Goal: Communication & Community: Share content

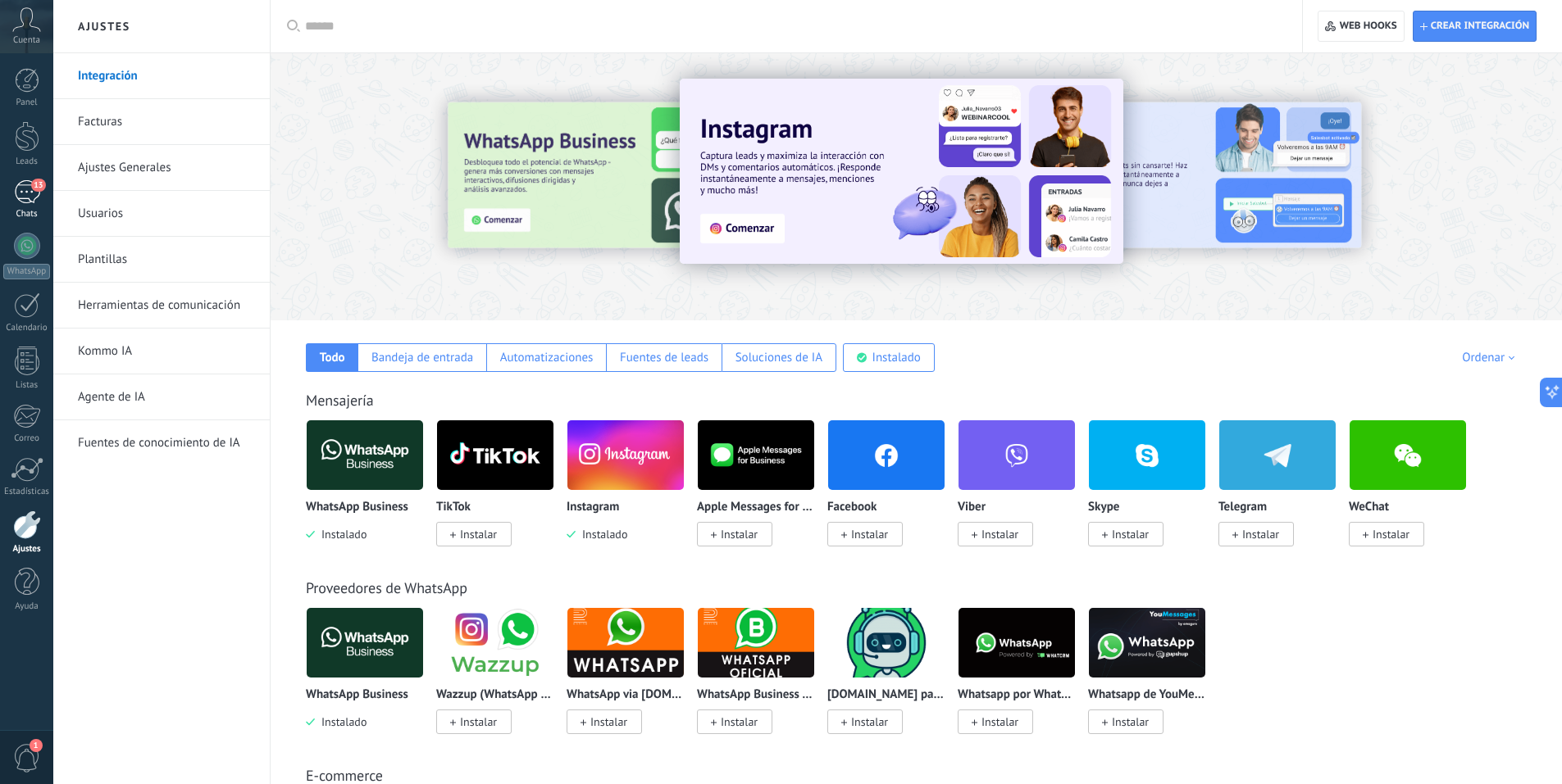
click at [33, 189] on span "13" at bounding box center [38, 185] width 14 height 13
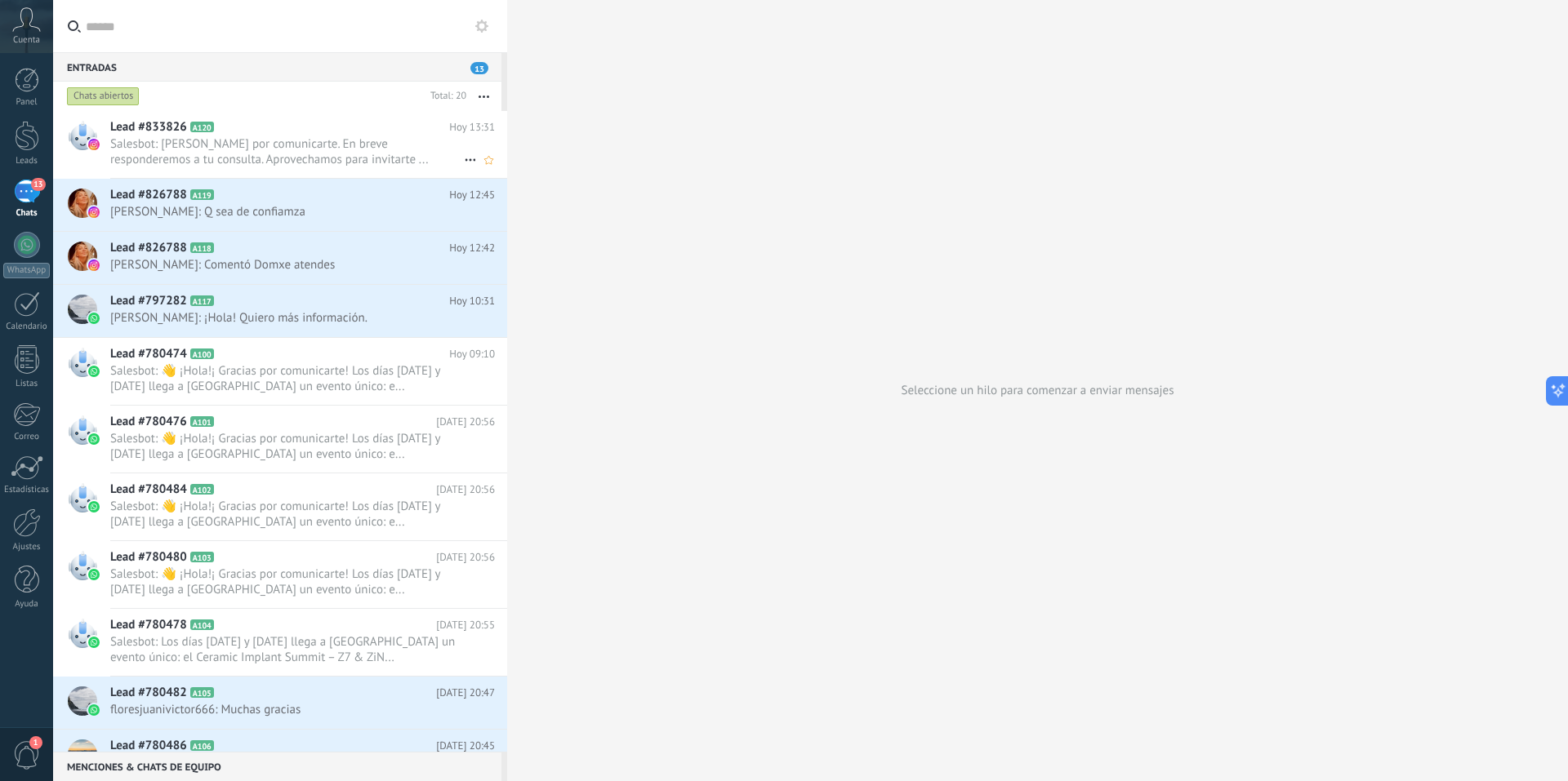
click at [259, 165] on span "Salesbot: [PERSON_NAME] por comunicarte. En breve responderemos a tu consulta. …" at bounding box center [286, 151] width 353 height 31
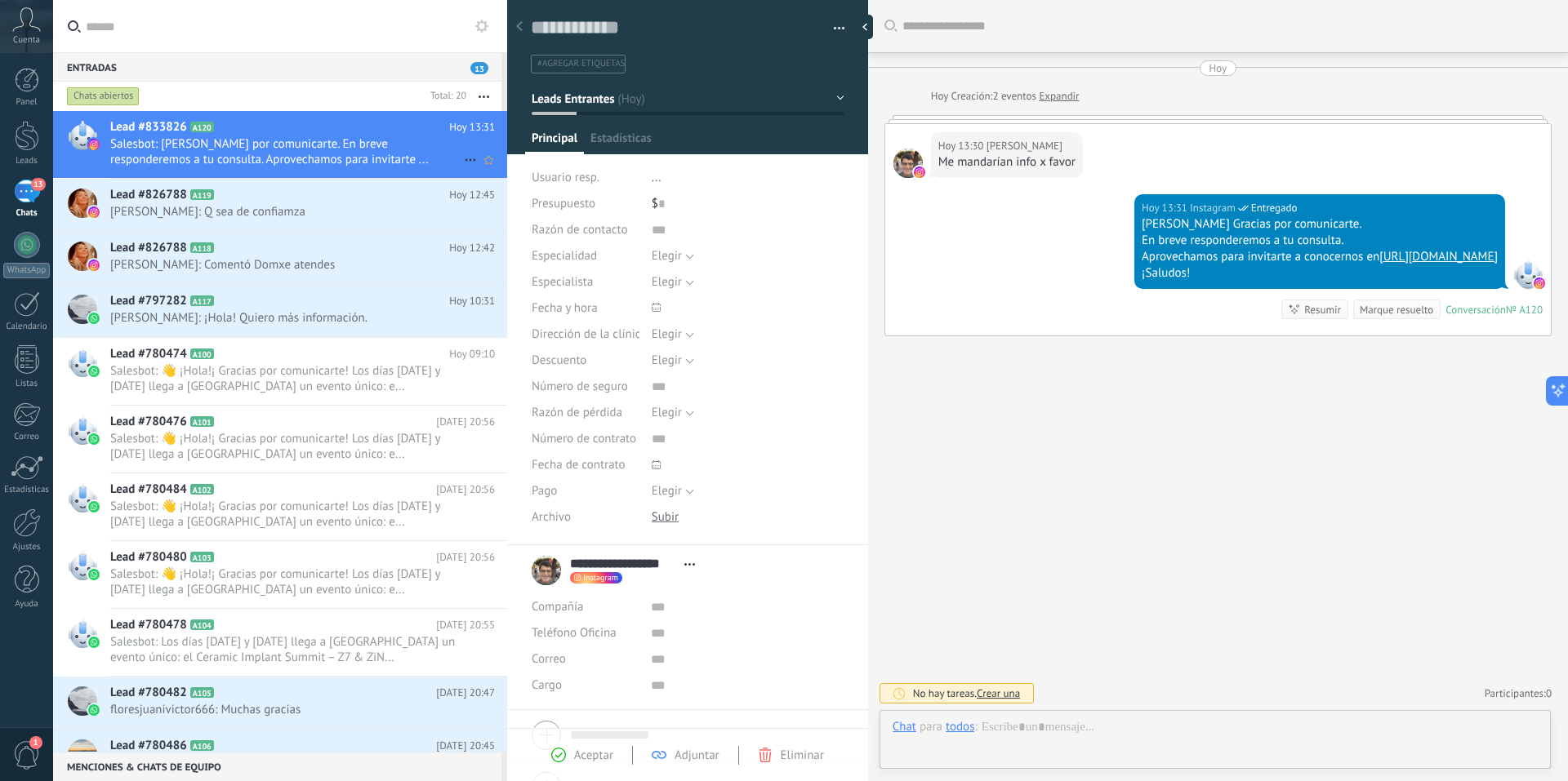
scroll to position [25, 0]
click at [245, 210] on span "[PERSON_NAME]: Q sea de confiamza" at bounding box center [286, 212] width 353 height 16
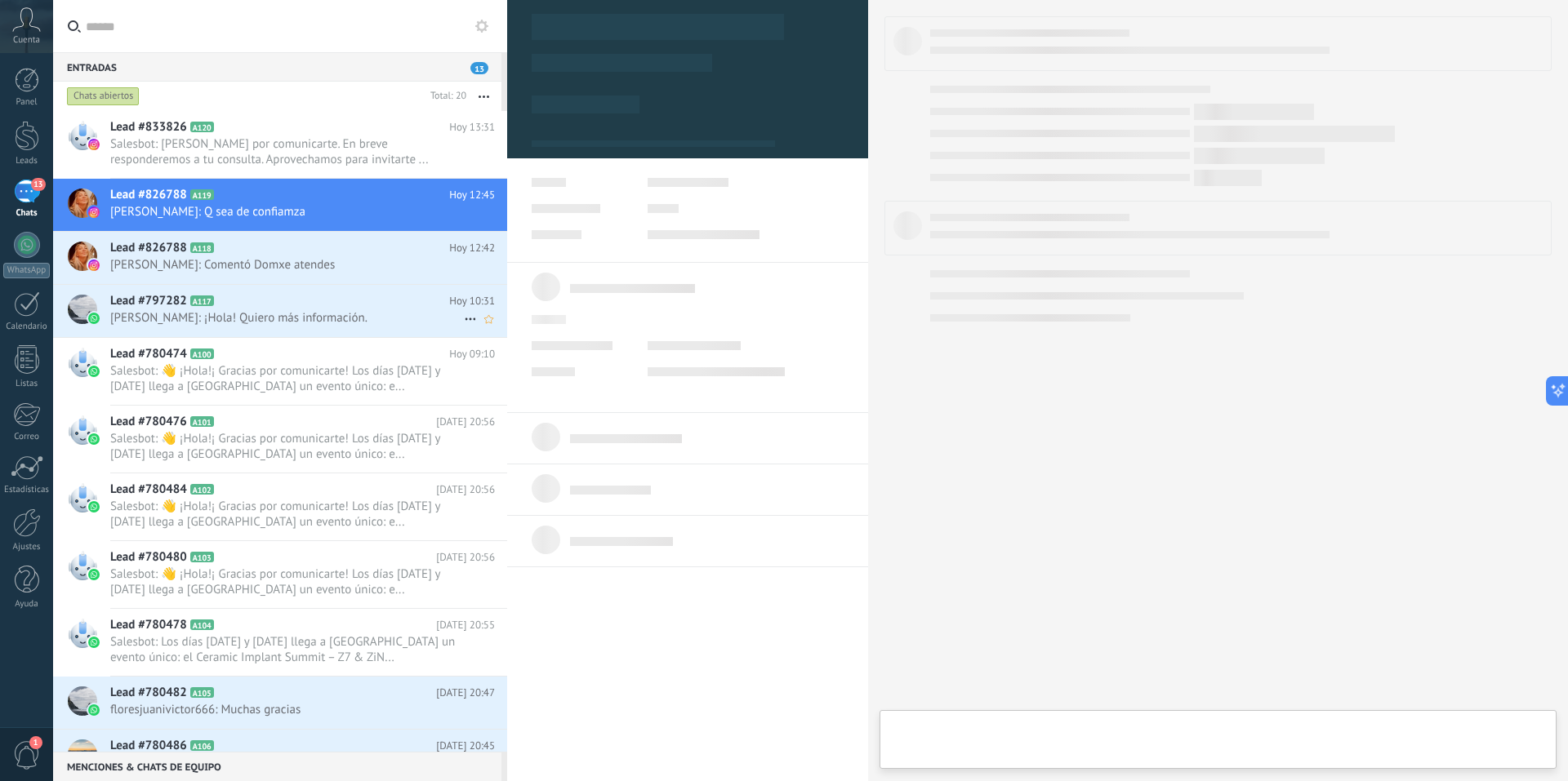
click at [265, 311] on span "[PERSON_NAME]: ¡Hola! Quiero más información." at bounding box center [286, 318] width 353 height 16
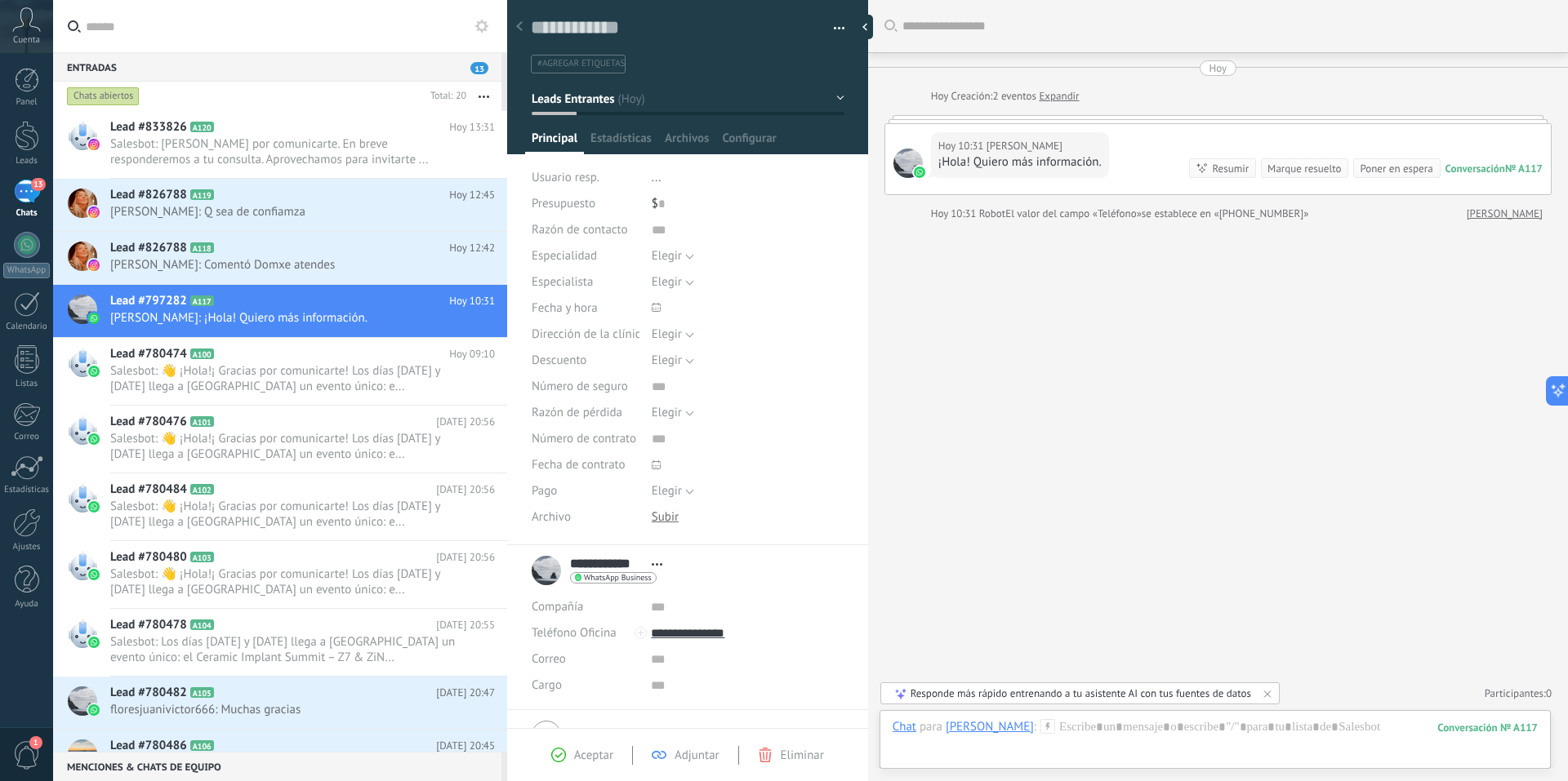
scroll to position [25, 0]
click at [142, 142] on span "Salesbot: [PERSON_NAME] por comunicarte. En breve responderemos a tu consulta. …" at bounding box center [286, 151] width 353 height 31
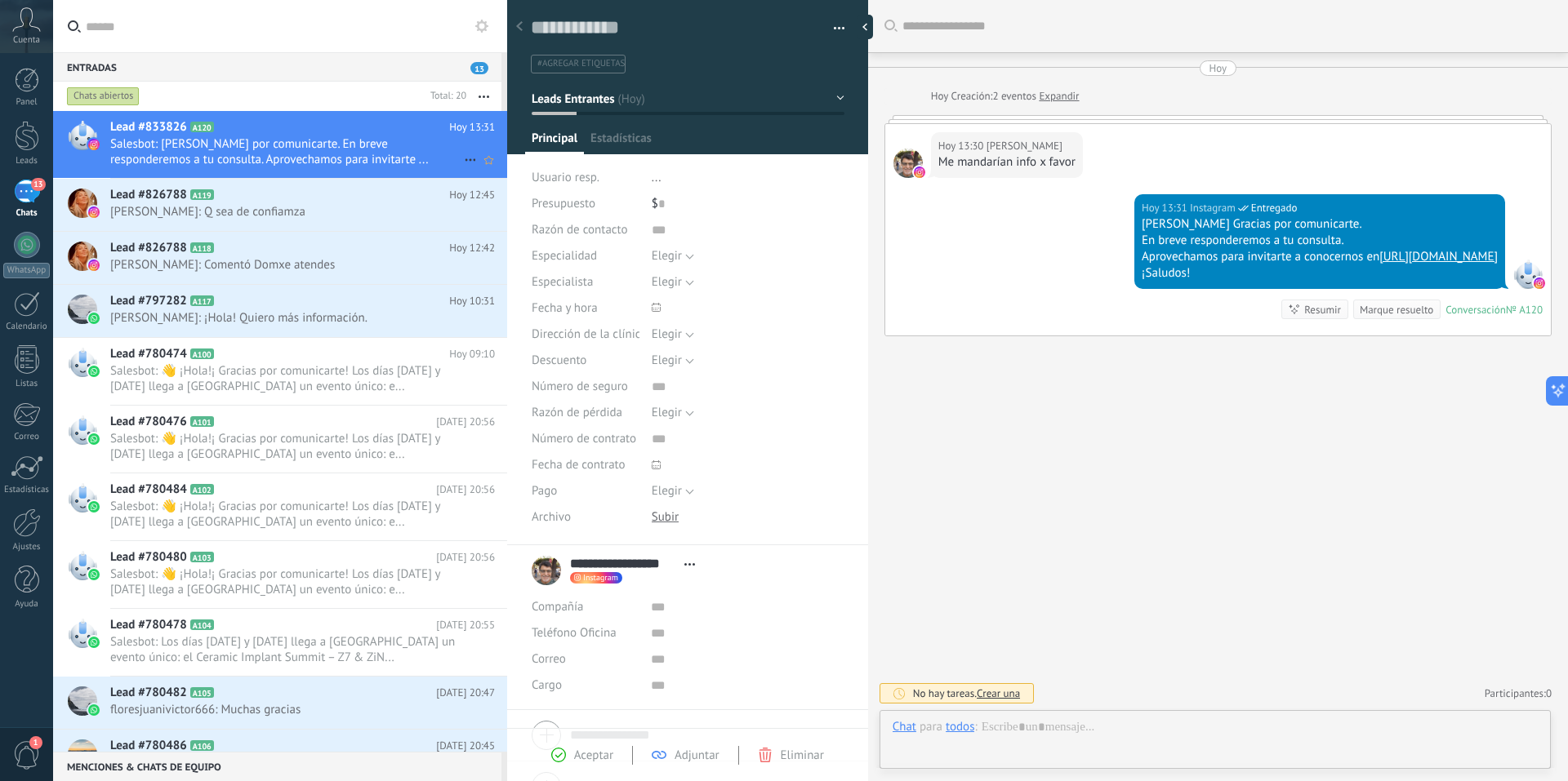
scroll to position [25, 0]
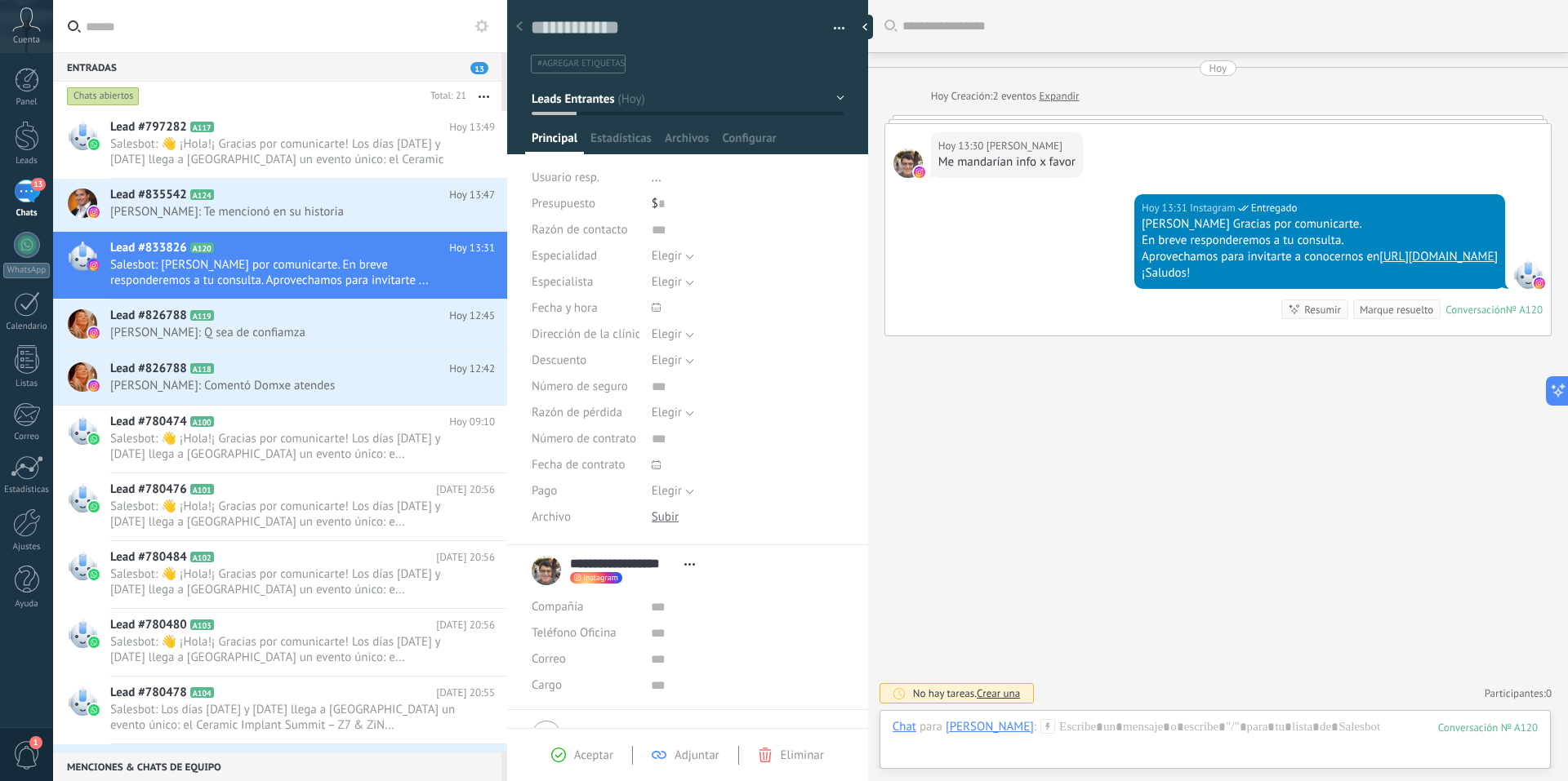
click at [24, 198] on div "13" at bounding box center [27, 191] width 26 height 24
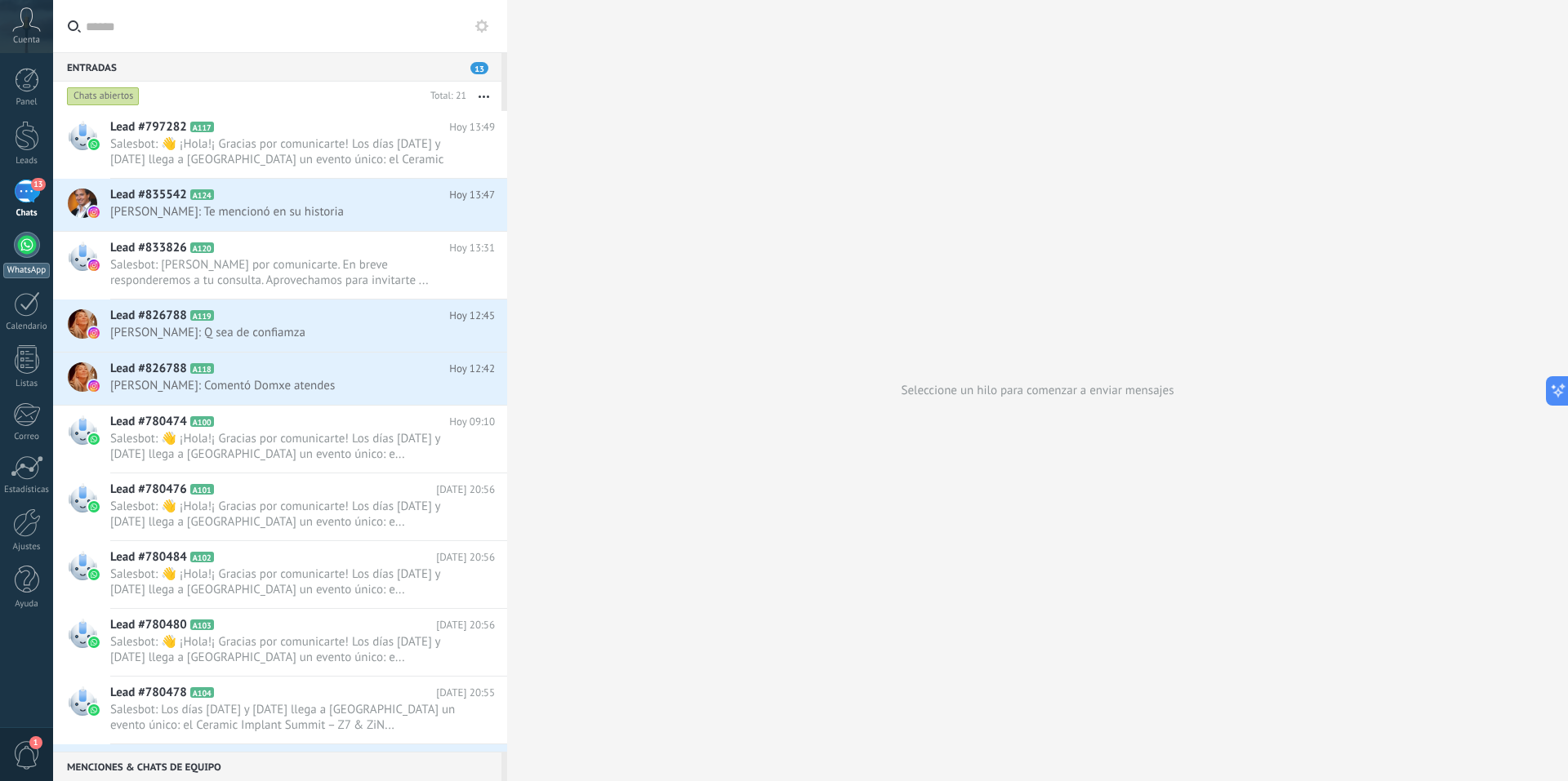
click at [30, 253] on div at bounding box center [27, 244] width 26 height 26
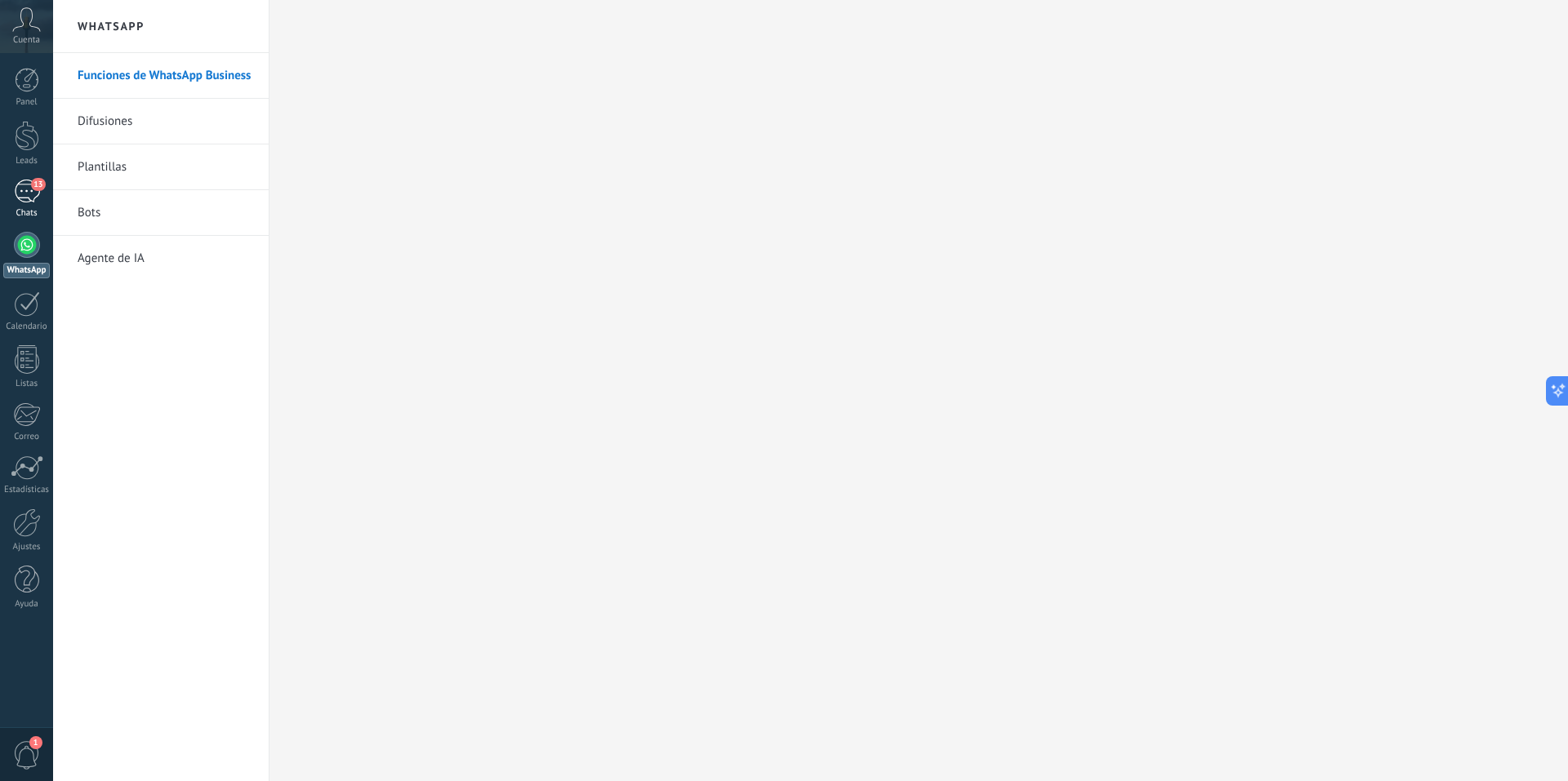
click at [25, 197] on div "13" at bounding box center [27, 191] width 26 height 24
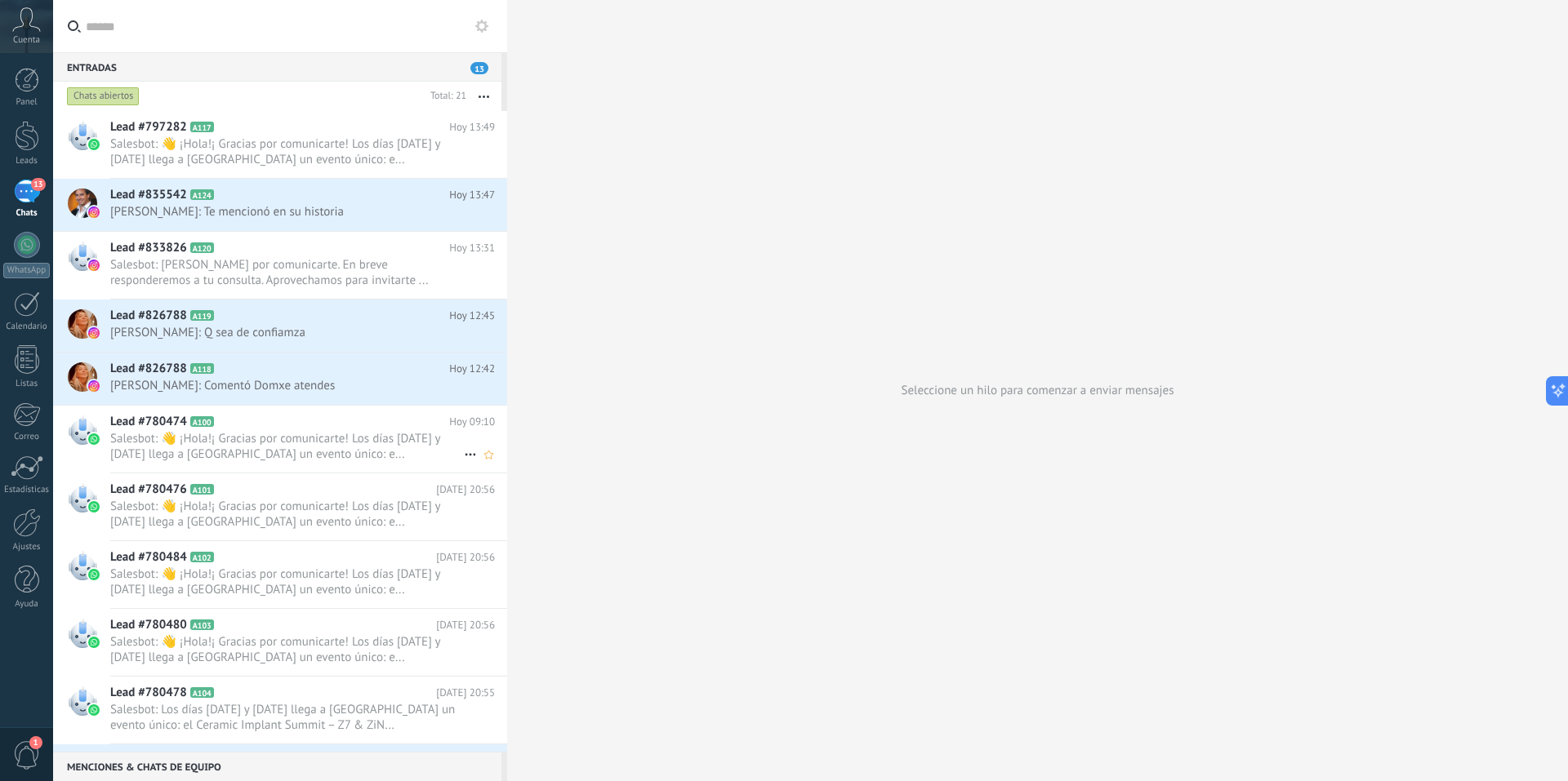
click at [270, 450] on span "Salesbot: 👋 ¡Hola!¡ Gracias por comunicarte! Los días [DATE] y [DATE] llega a […" at bounding box center [286, 446] width 353 height 31
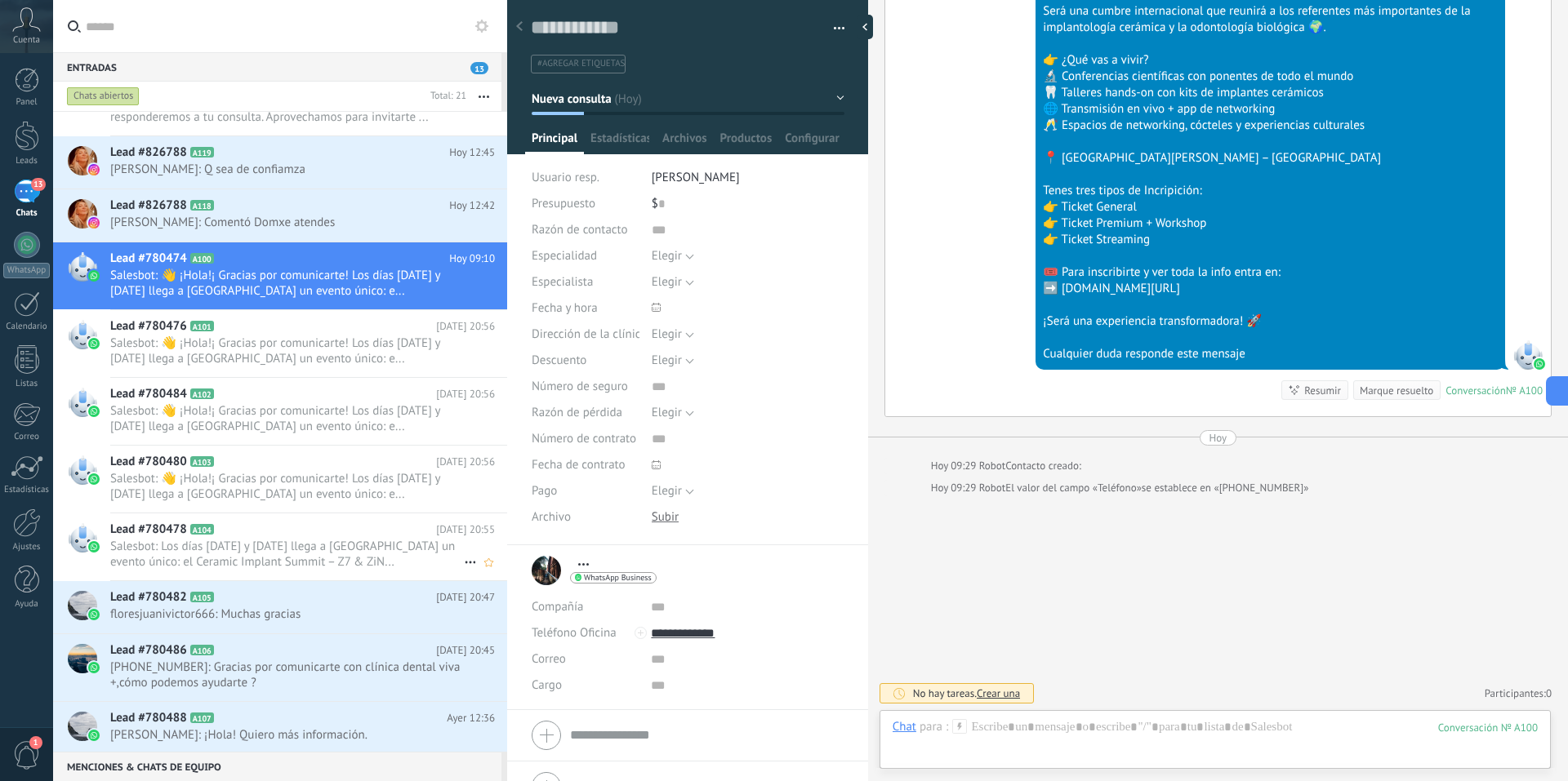
scroll to position [328, 0]
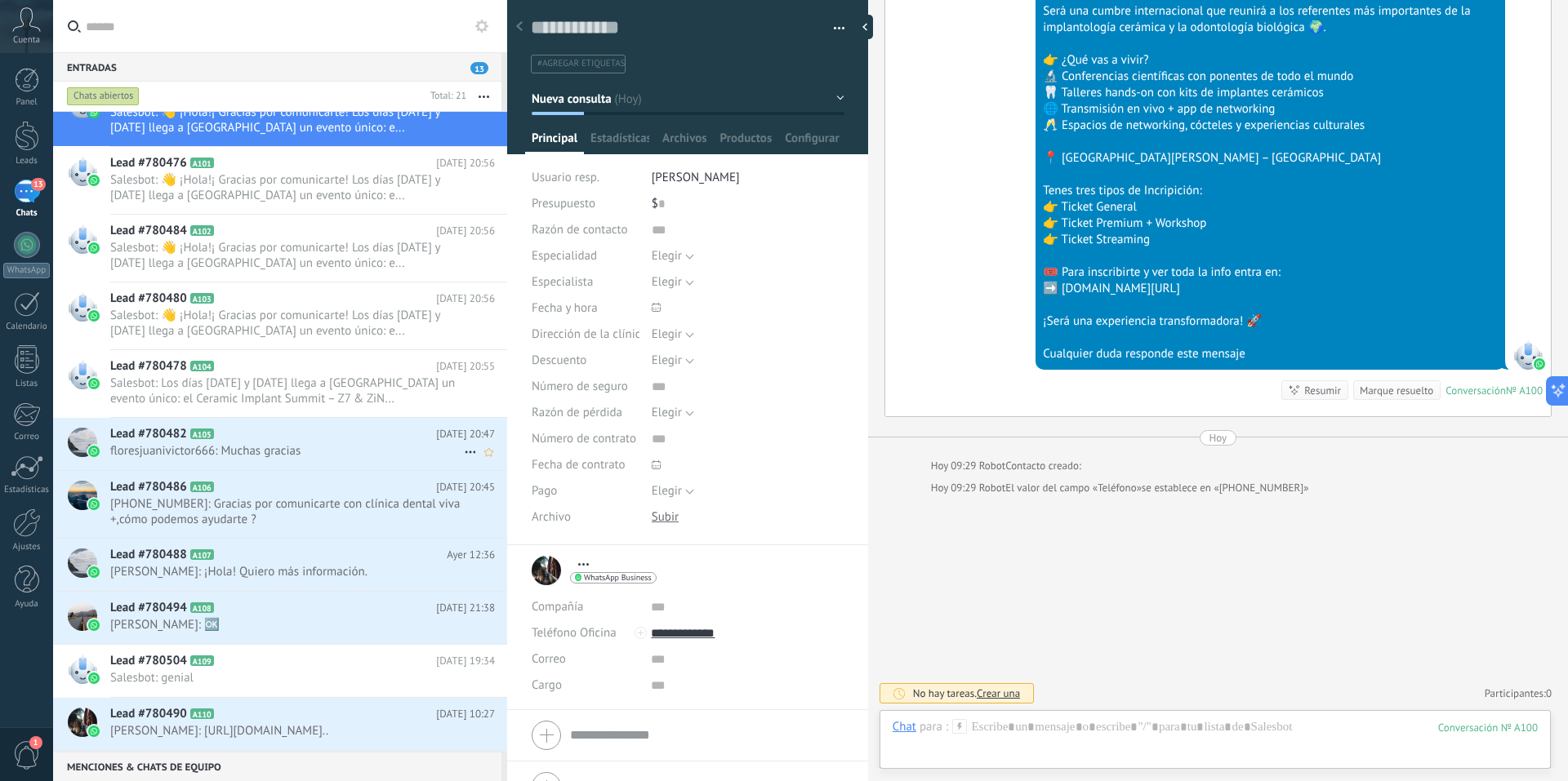
click at [253, 458] on span "floresjuanivictor666: Muchas gracias" at bounding box center [286, 451] width 353 height 16
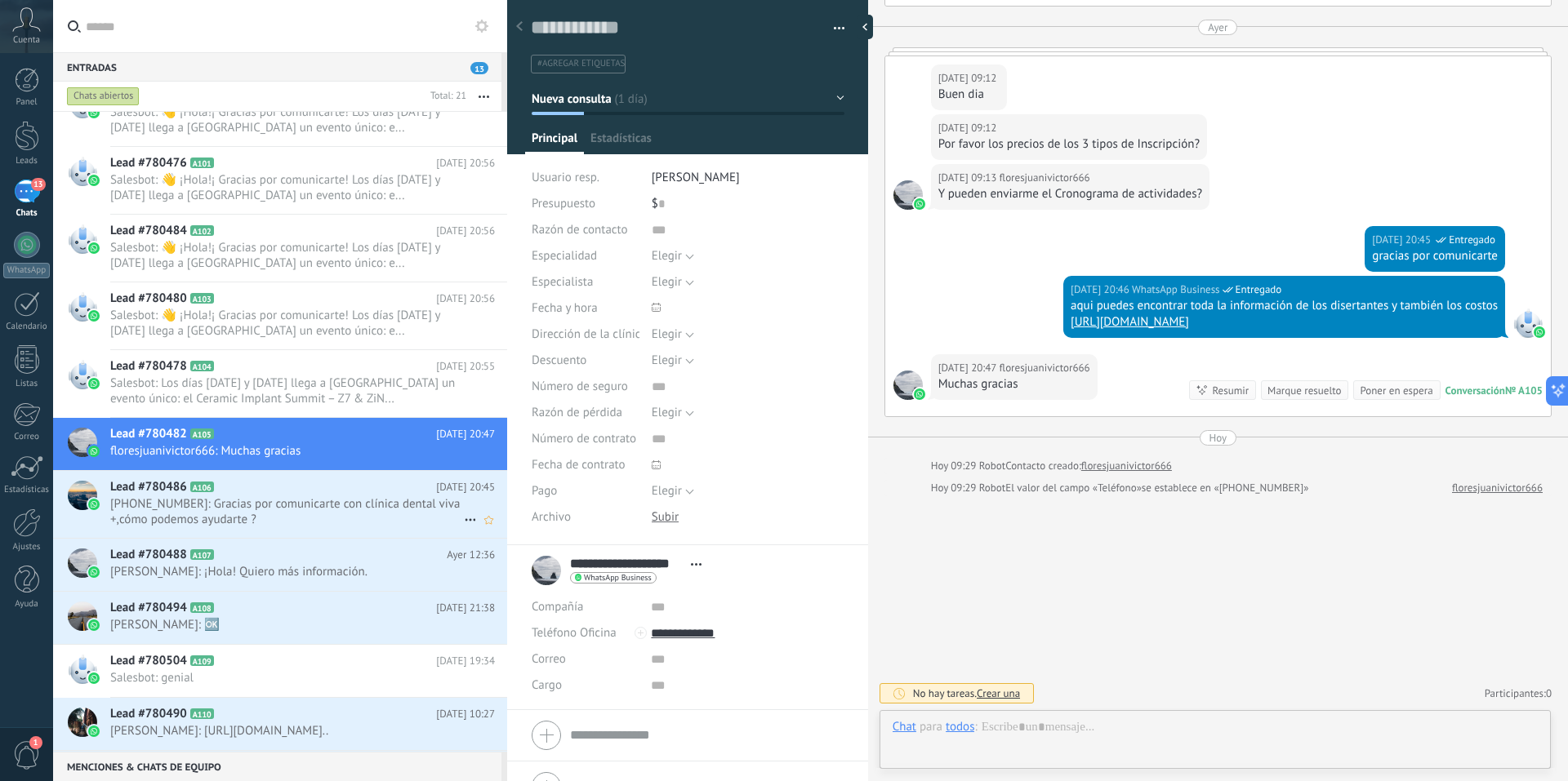
scroll to position [25, 0]
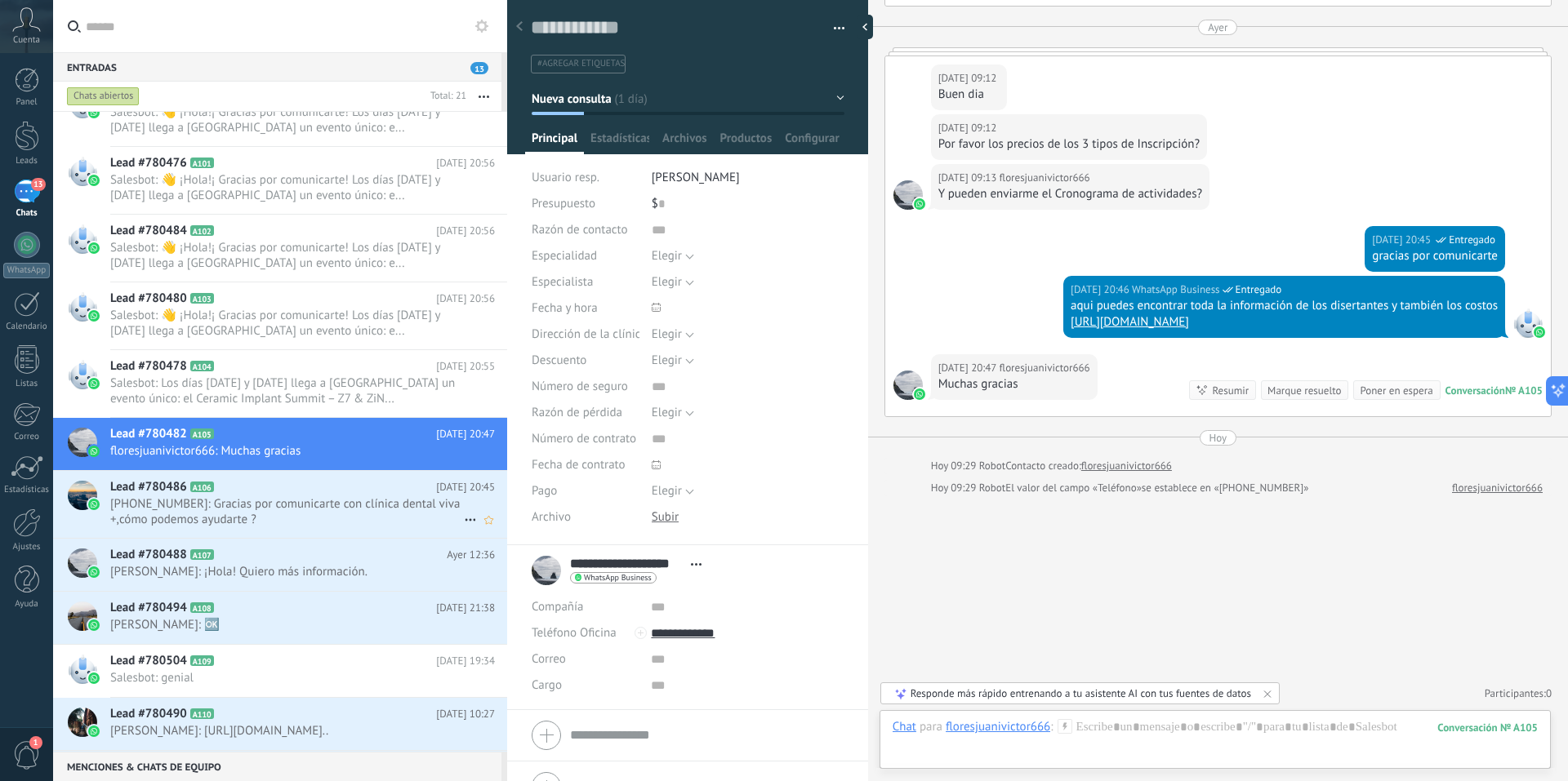
click at [256, 506] on span "[PHONE_NUMBER]: Gracias por comunicarte con clínica dental viva +,cómo podemos …" at bounding box center [286, 512] width 353 height 31
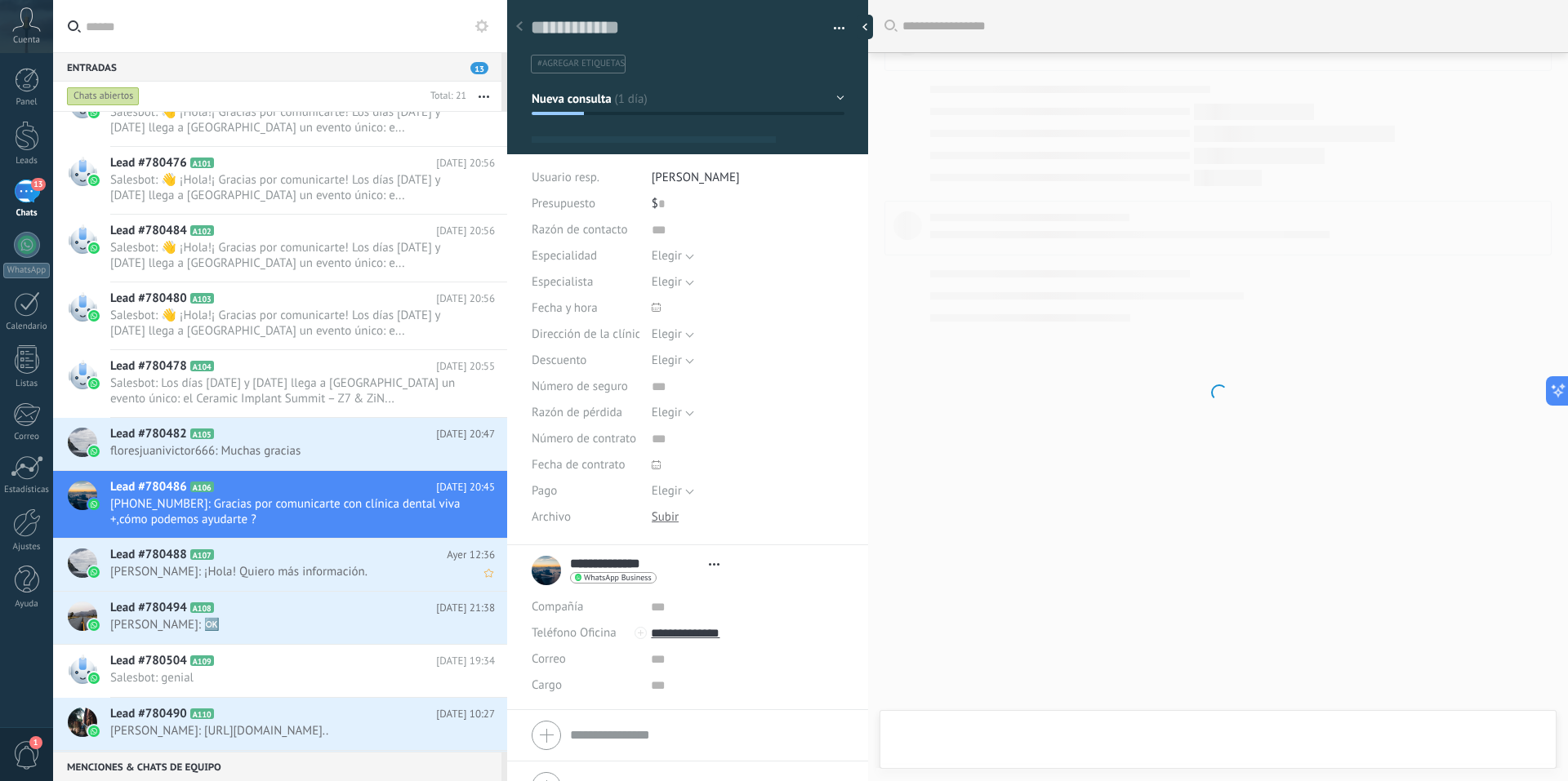
scroll to position [25, 0]
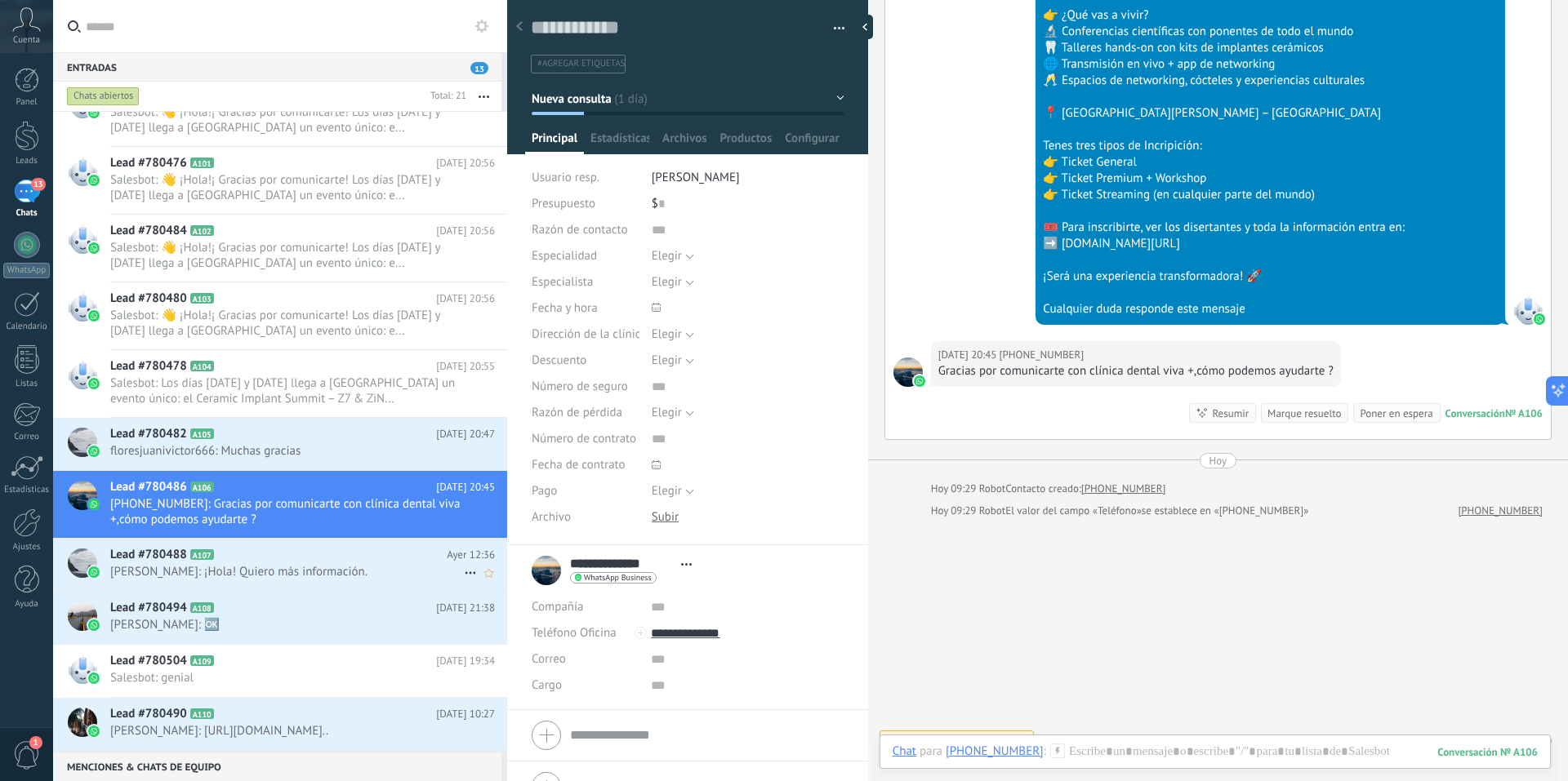
click at [258, 574] on span "[PERSON_NAME]: ¡Hola! Quiero más información." at bounding box center [286, 572] width 353 height 16
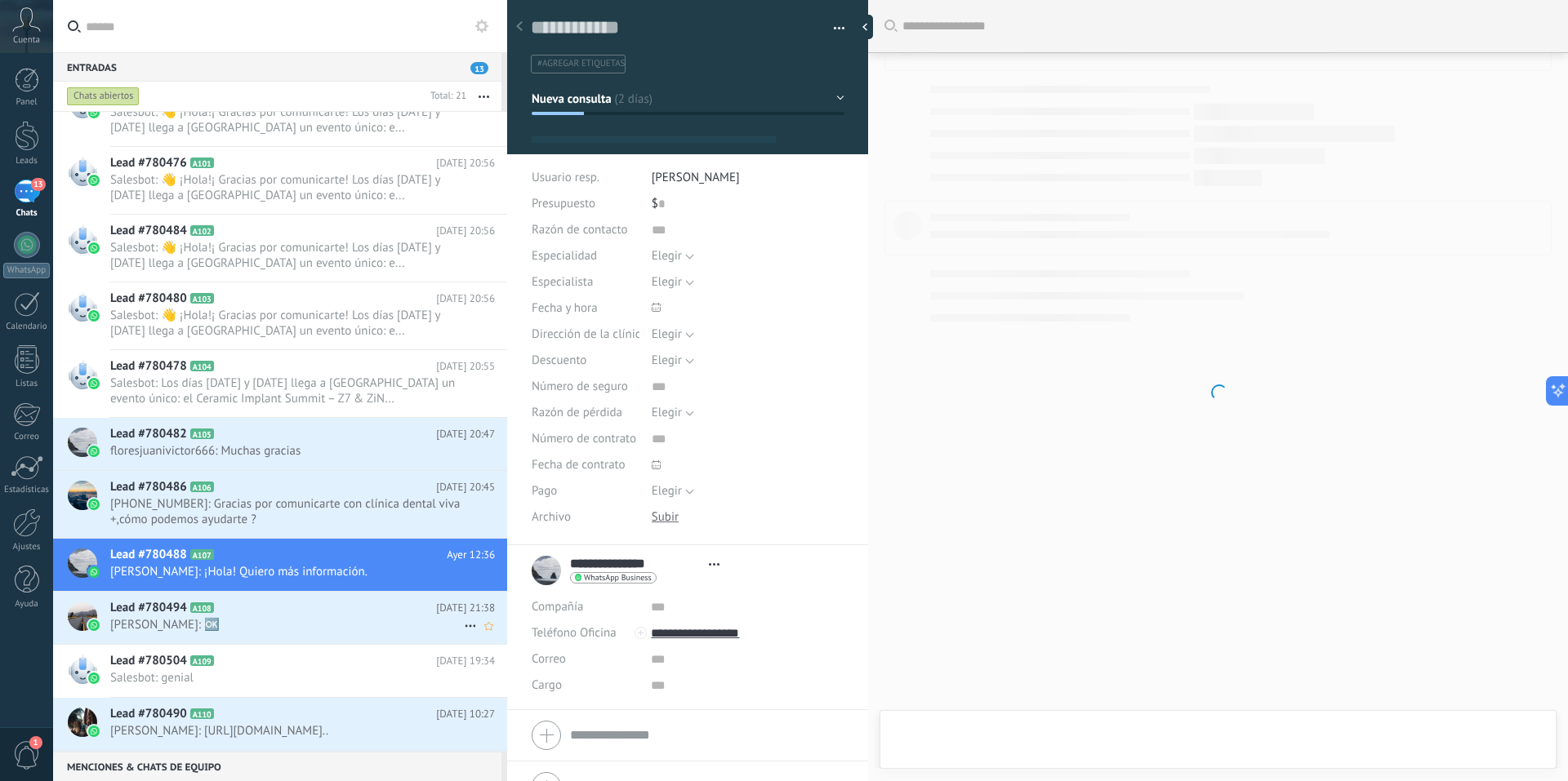
scroll to position [25, 0]
click at [259, 615] on h2 "Lead #780494 A108" at bounding box center [272, 608] width 326 height 16
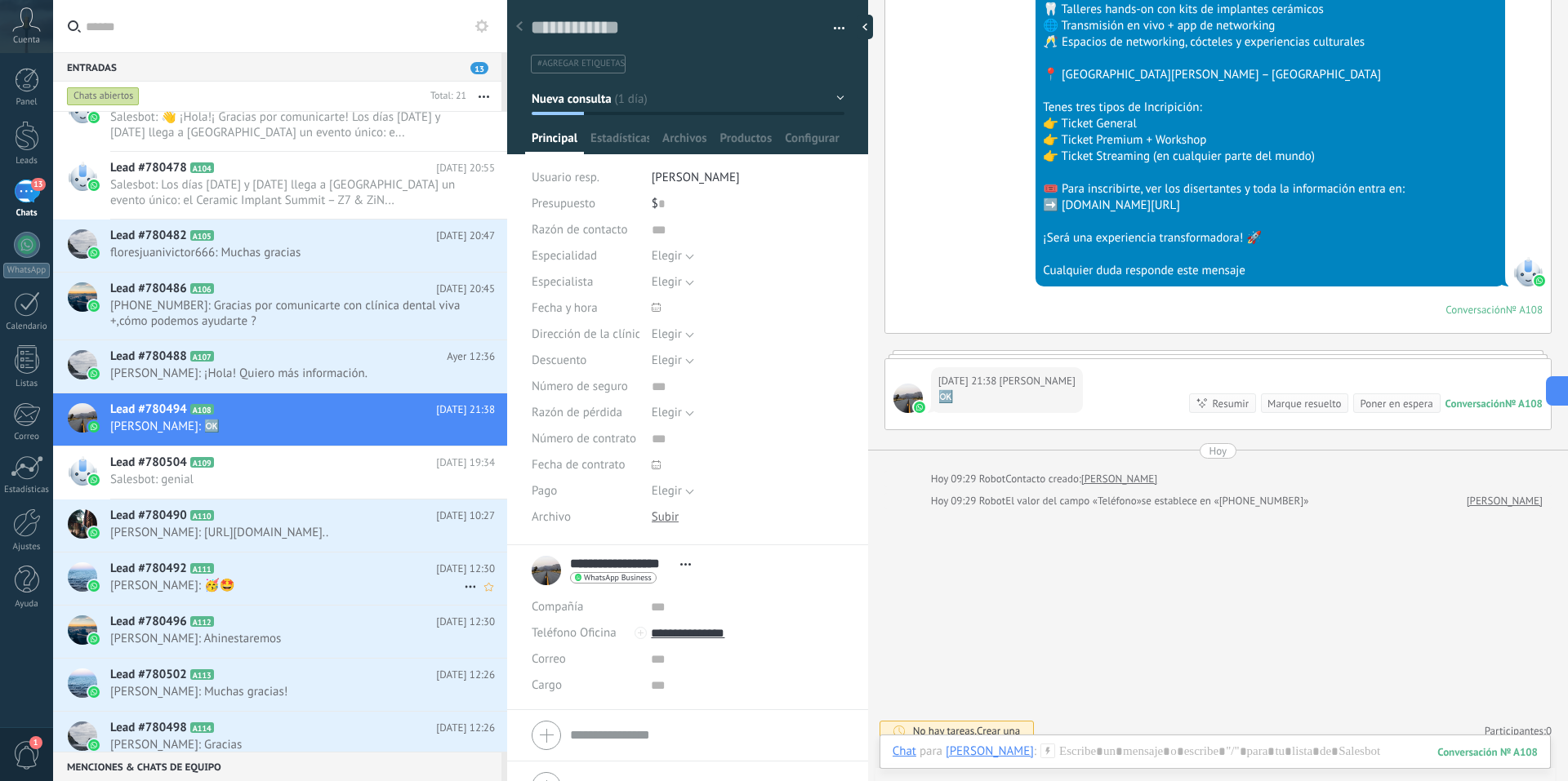
scroll to position [572, 0]
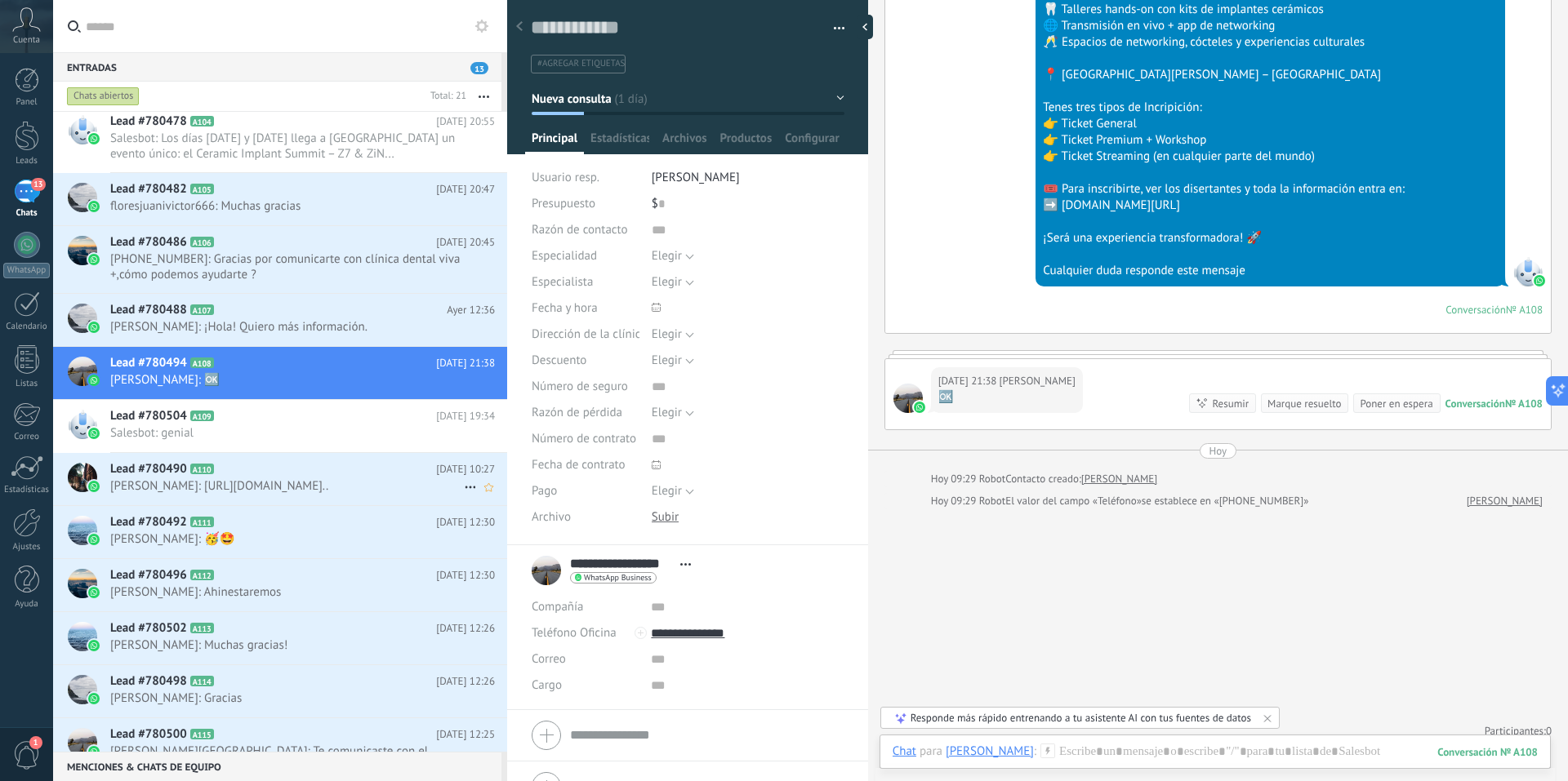
click at [280, 488] on span "[PERSON_NAME]: [URL][DOMAIN_NAME].." at bounding box center [286, 486] width 353 height 16
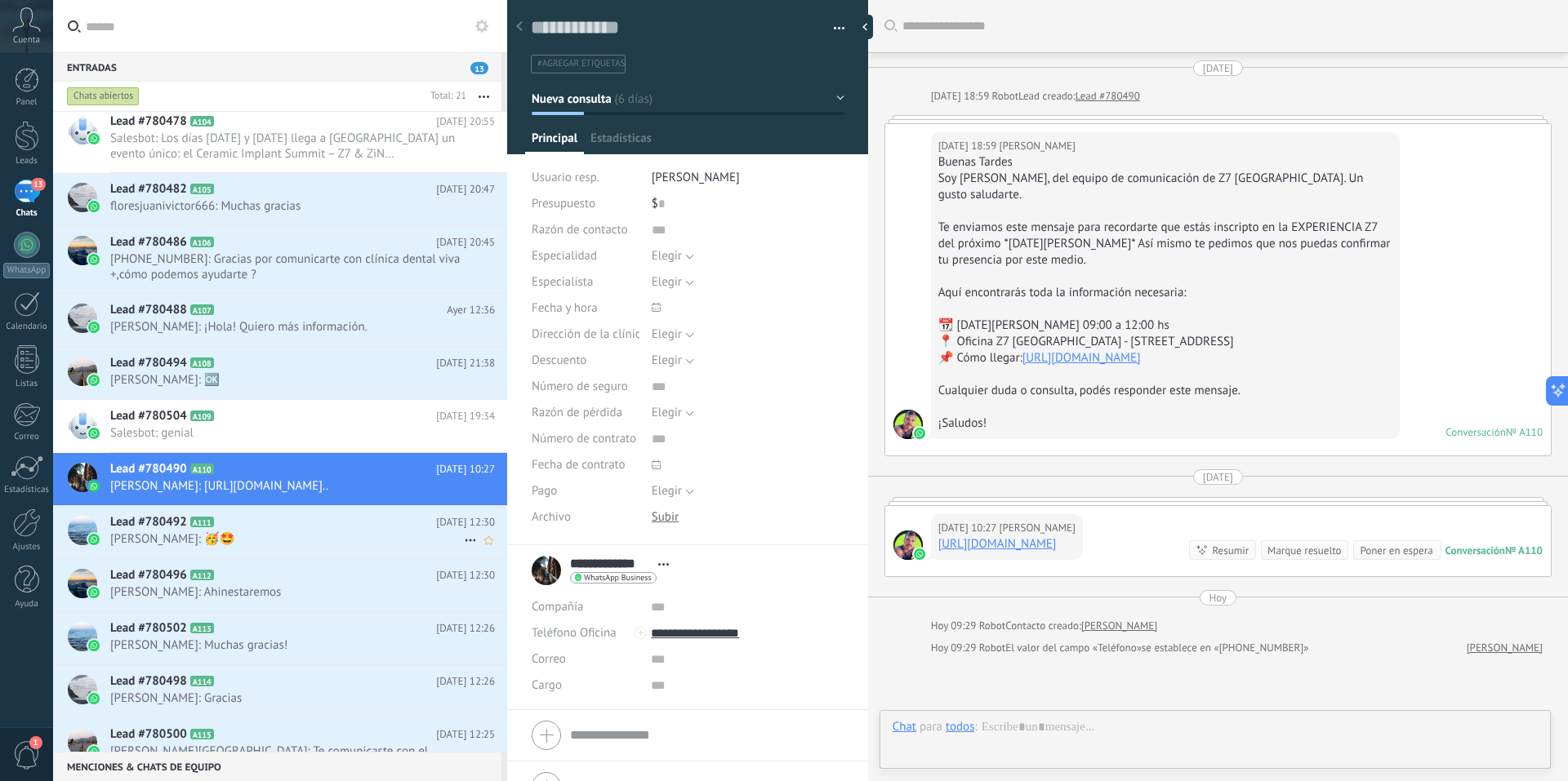
scroll to position [212, 0]
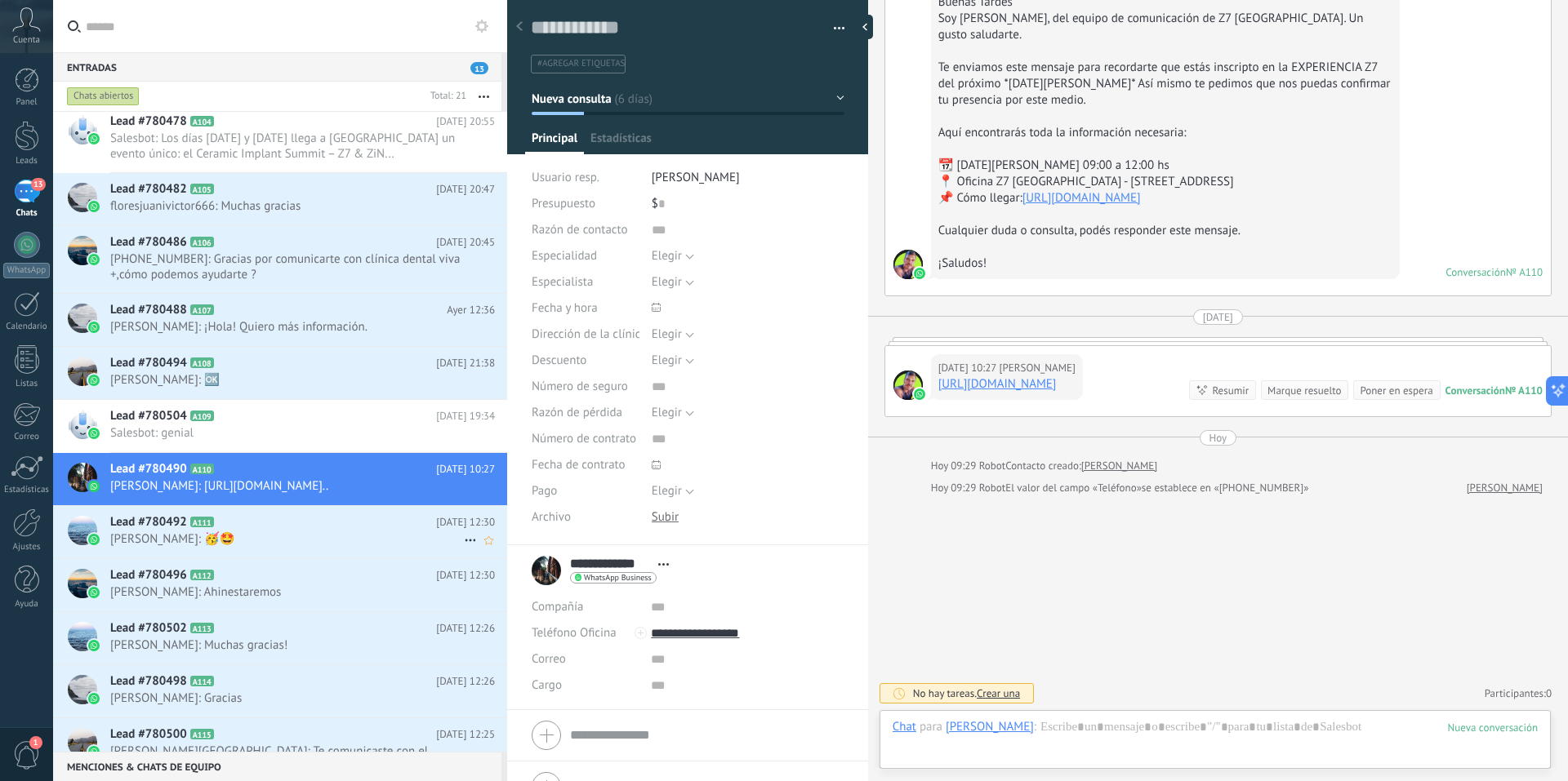
click at [263, 547] on span "[PERSON_NAME]: 🥳🤩" at bounding box center [286, 539] width 353 height 16
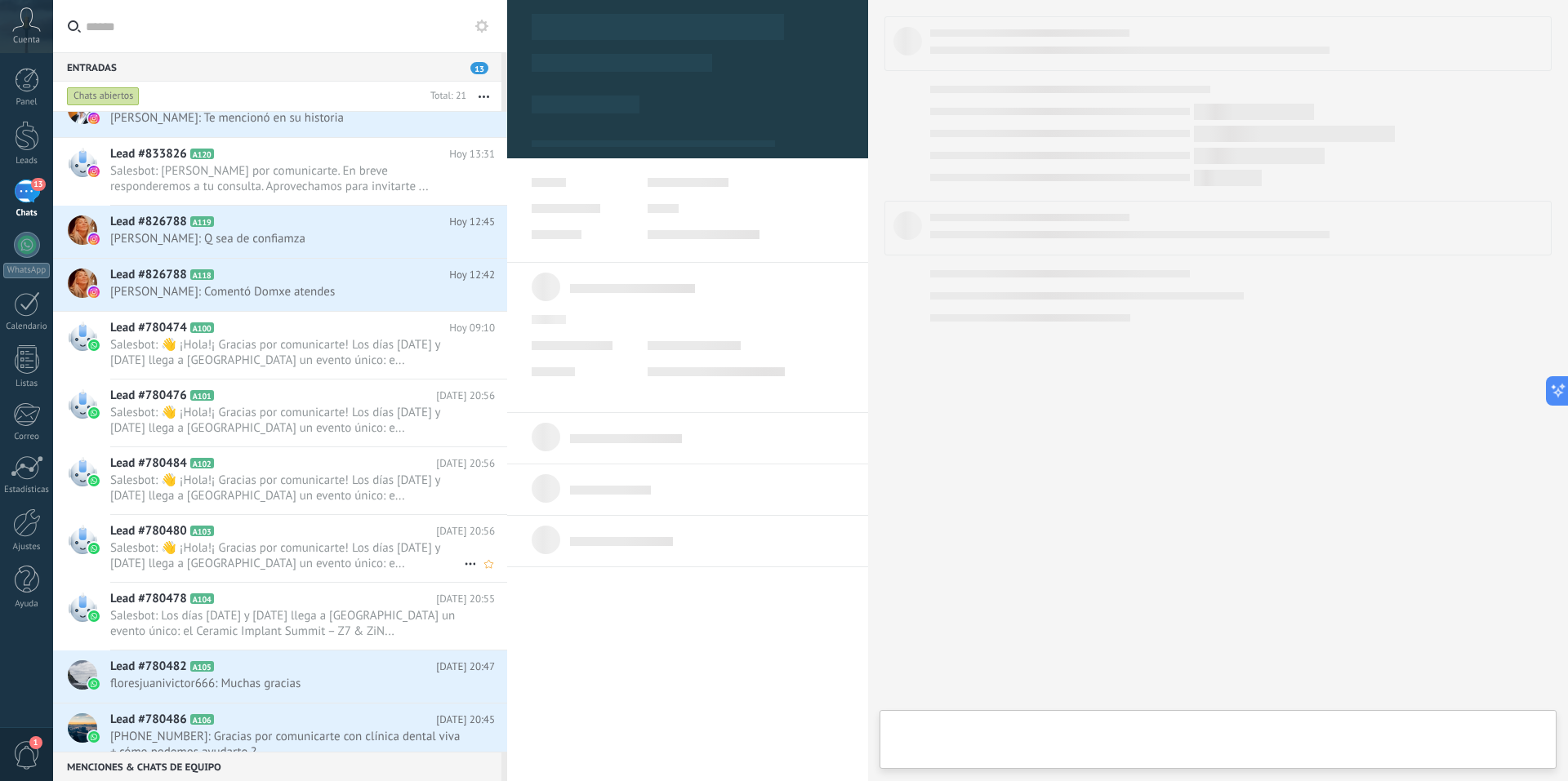
scroll to position [82, 0]
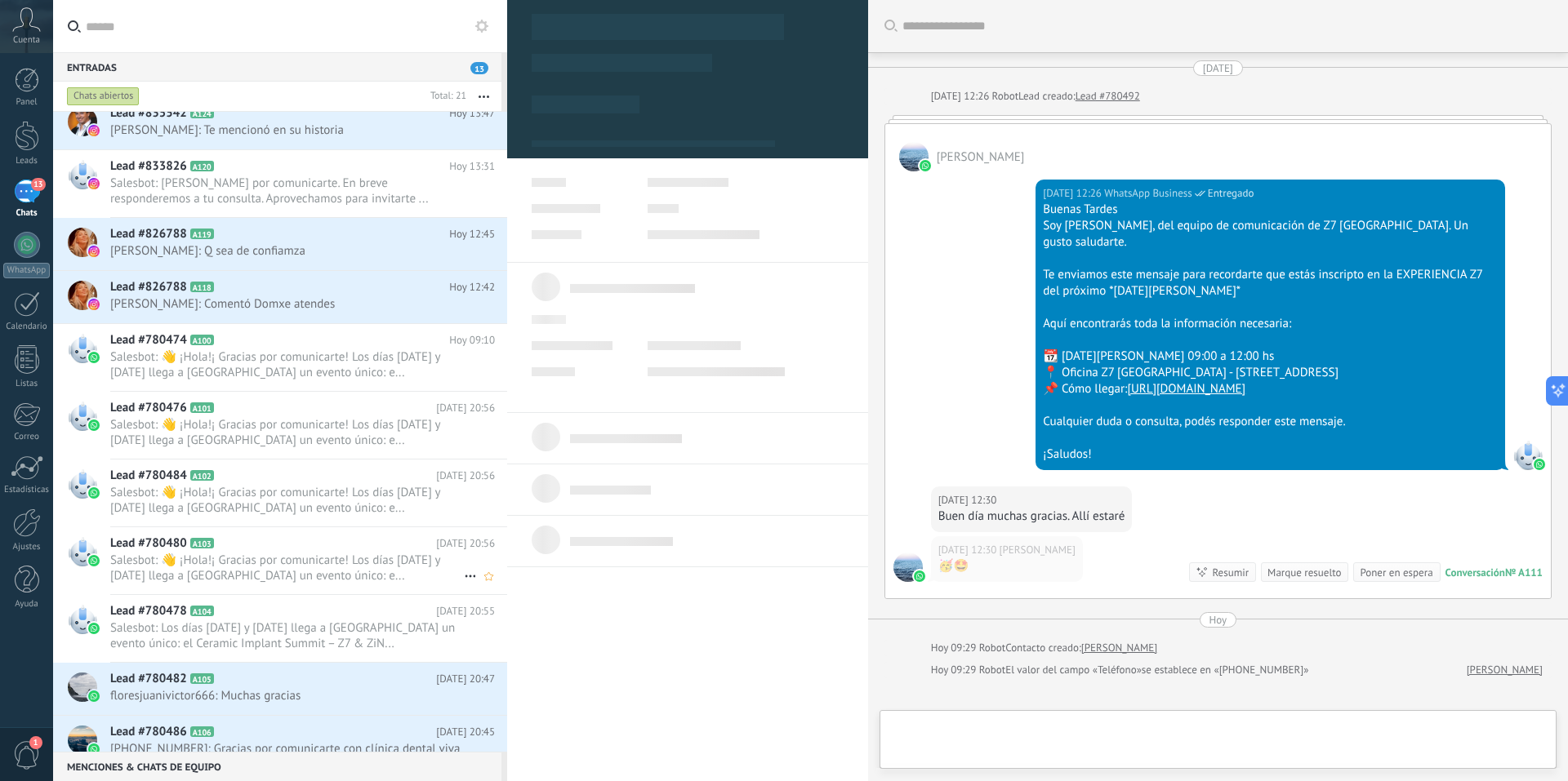
type textarea "**********"
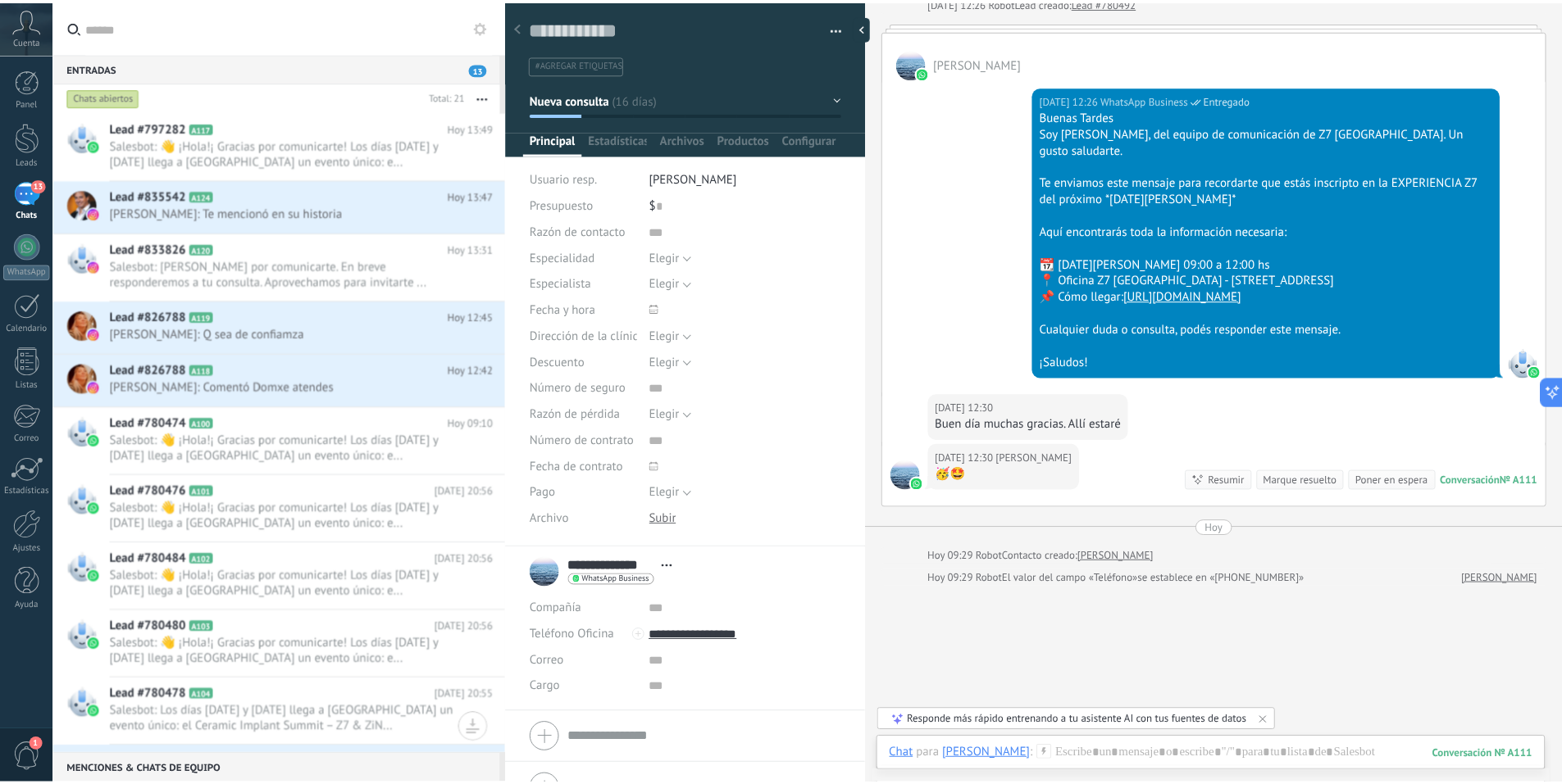
scroll to position [0, 0]
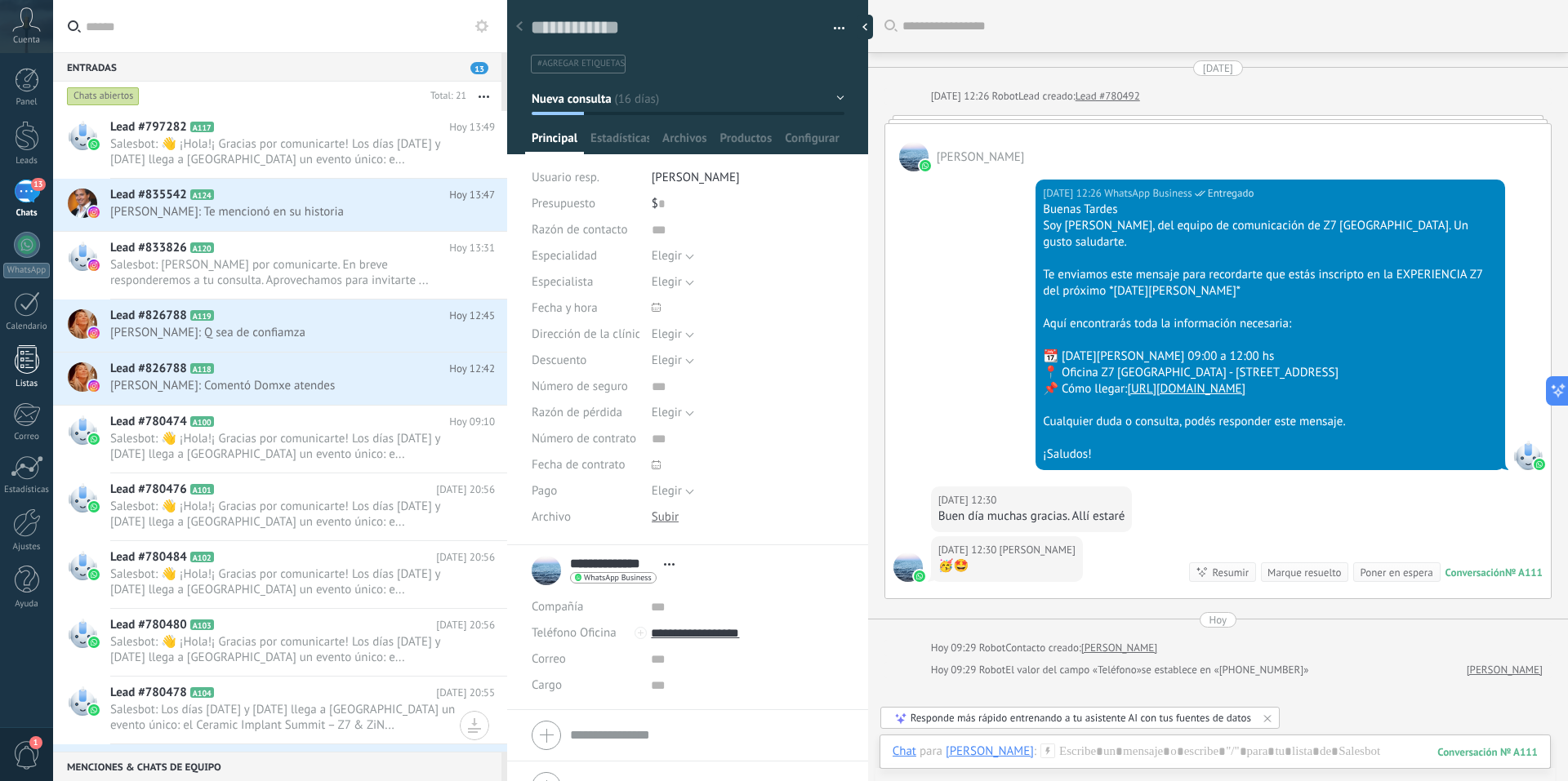
click at [26, 377] on link "Listas" at bounding box center [27, 367] width 53 height 45
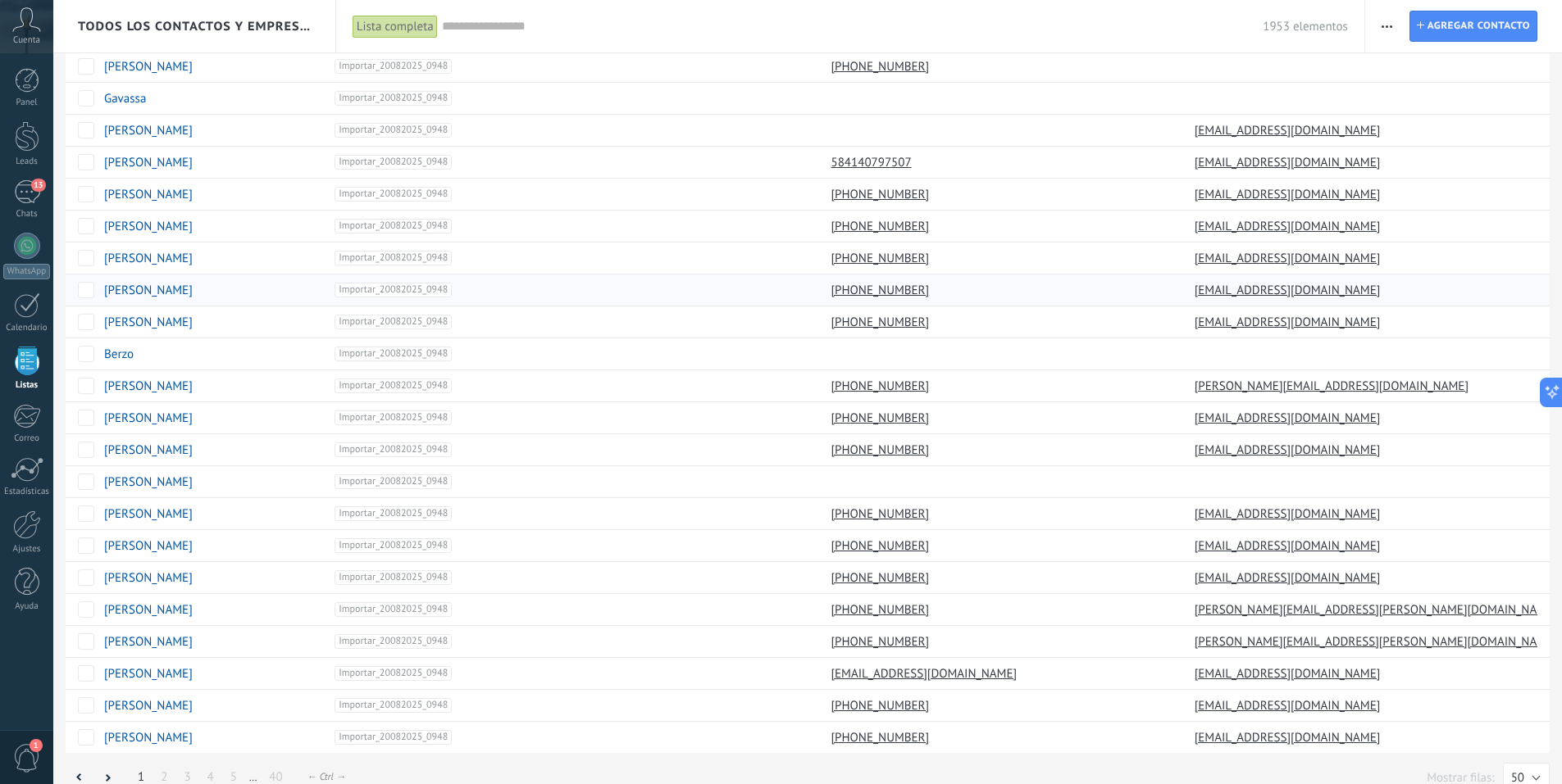
scroll to position [967, 0]
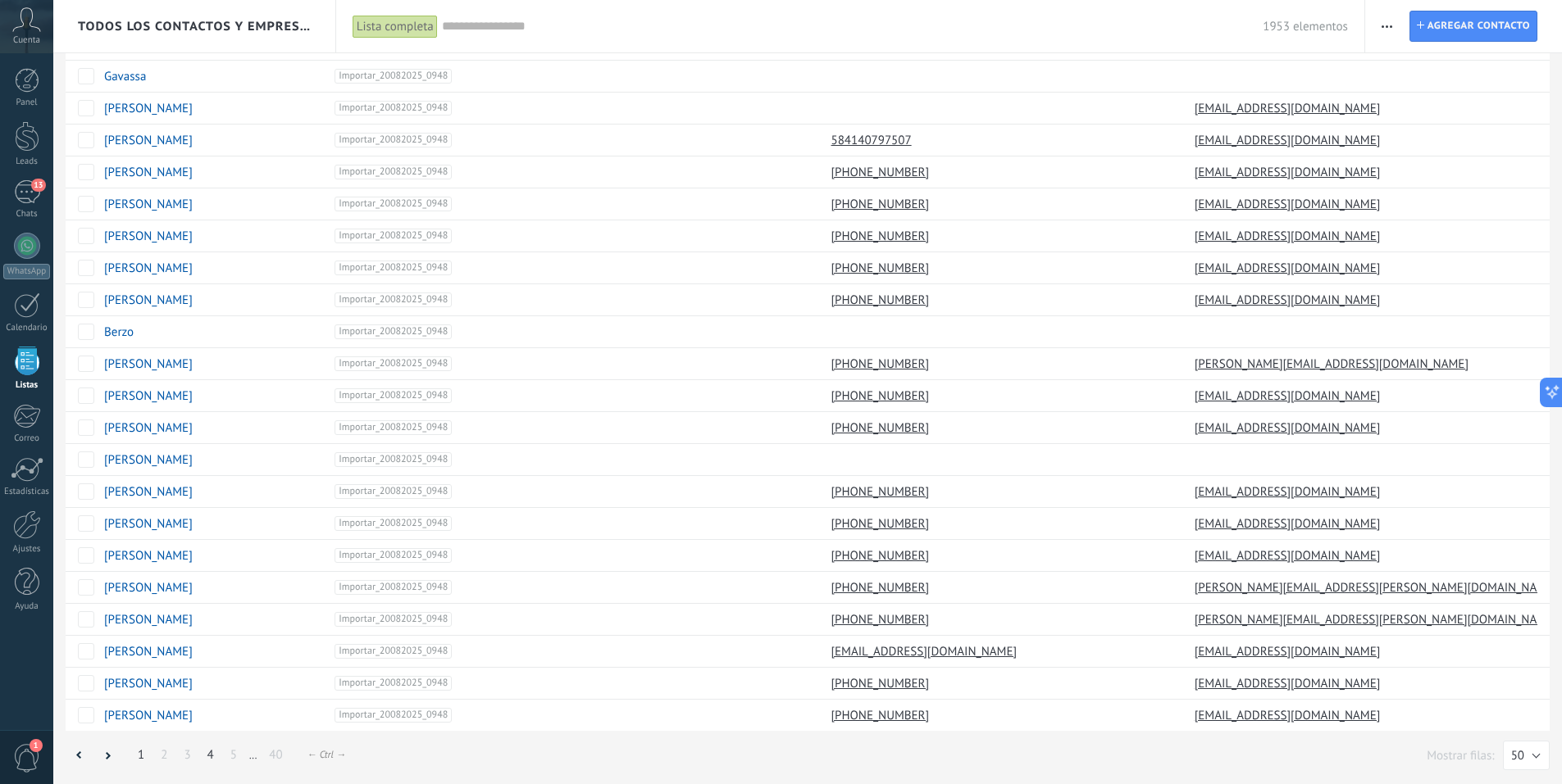
click at [211, 758] on link "4" at bounding box center [210, 755] width 23 height 32
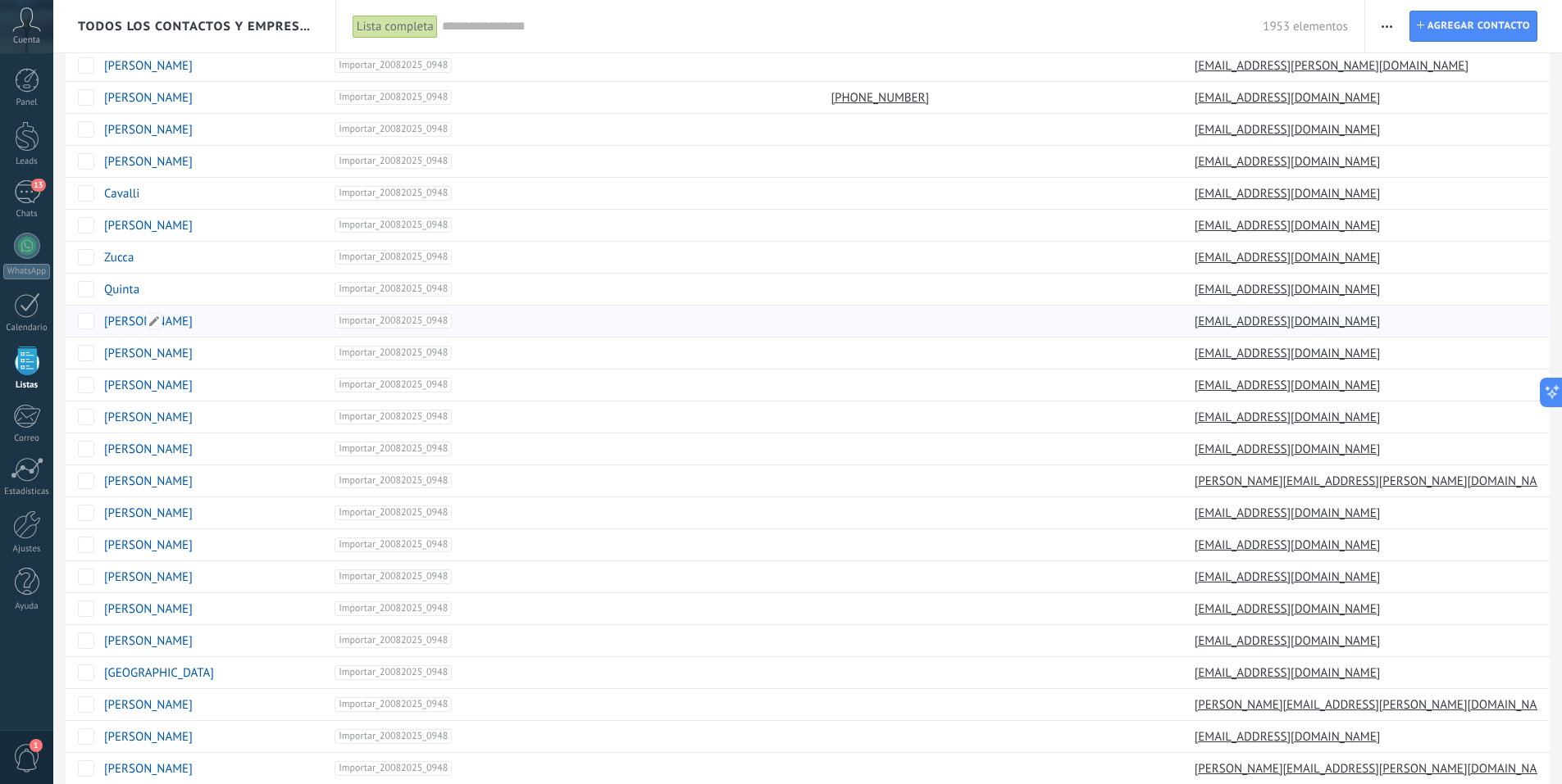
scroll to position [967, 0]
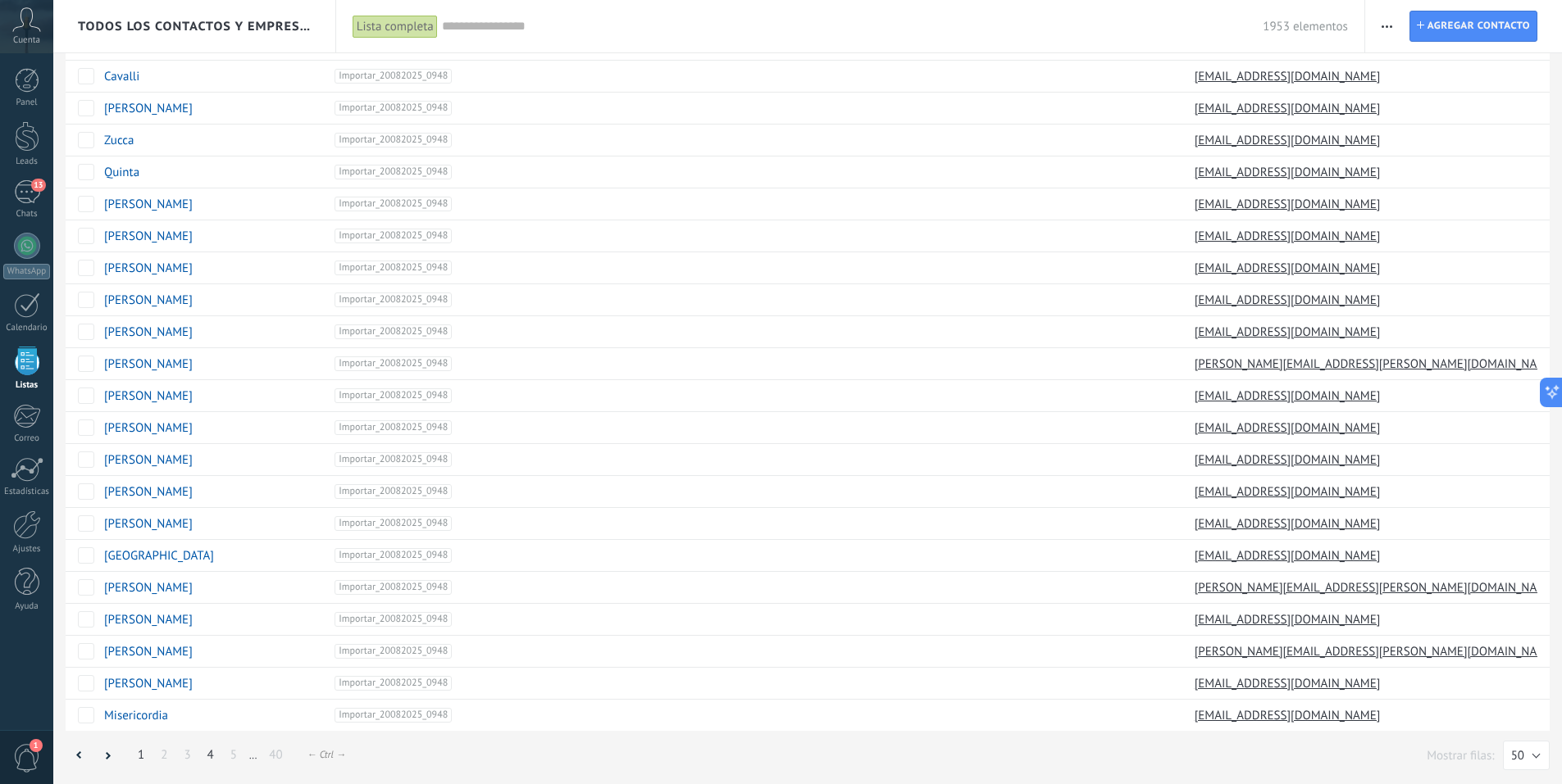
click at [145, 756] on link "1" at bounding box center [140, 755] width 23 height 32
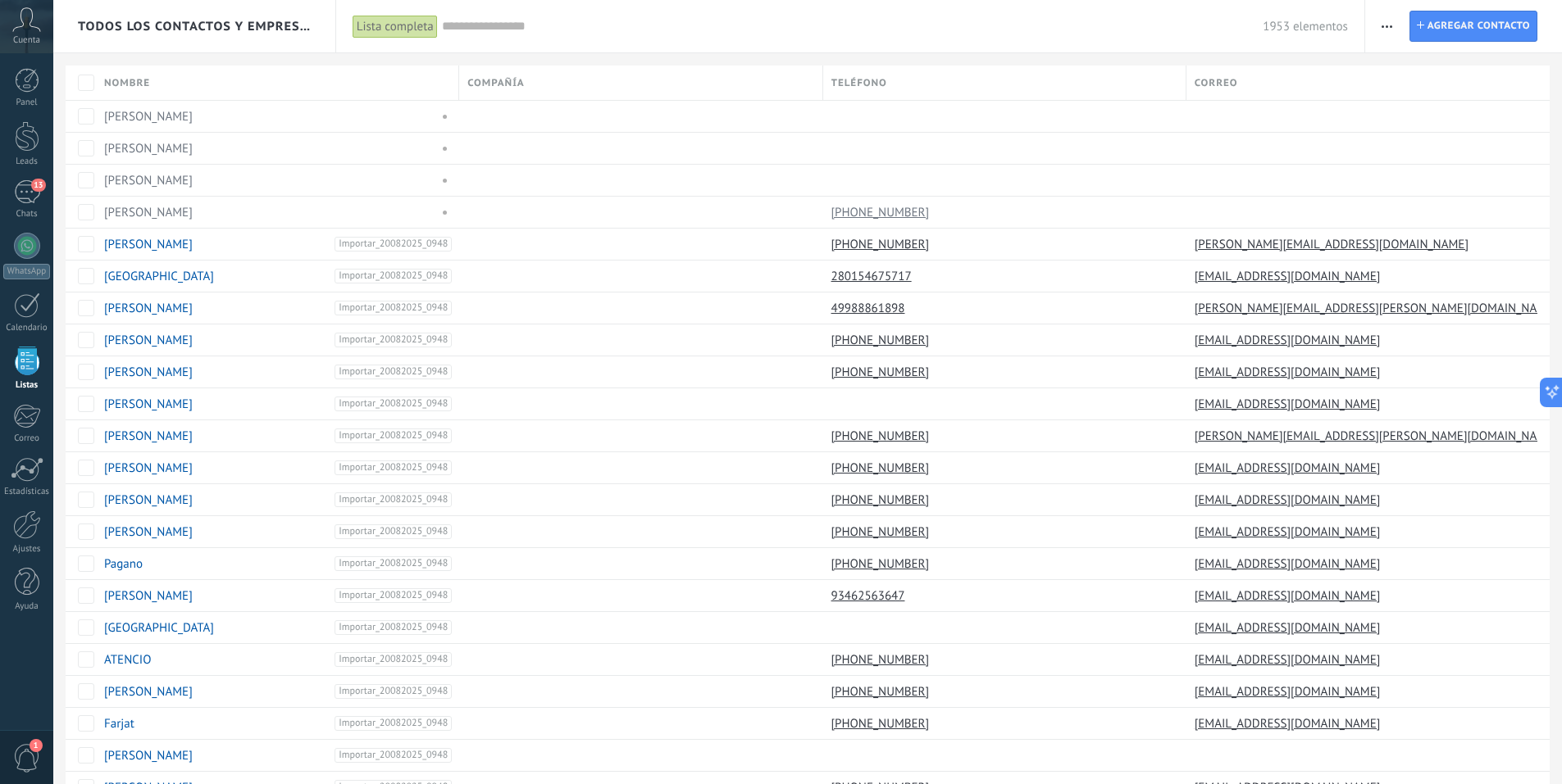
click at [1393, 28] on span "button" at bounding box center [1387, 26] width 11 height 31
click at [1154, 31] on input "text" at bounding box center [853, 26] width 822 height 17
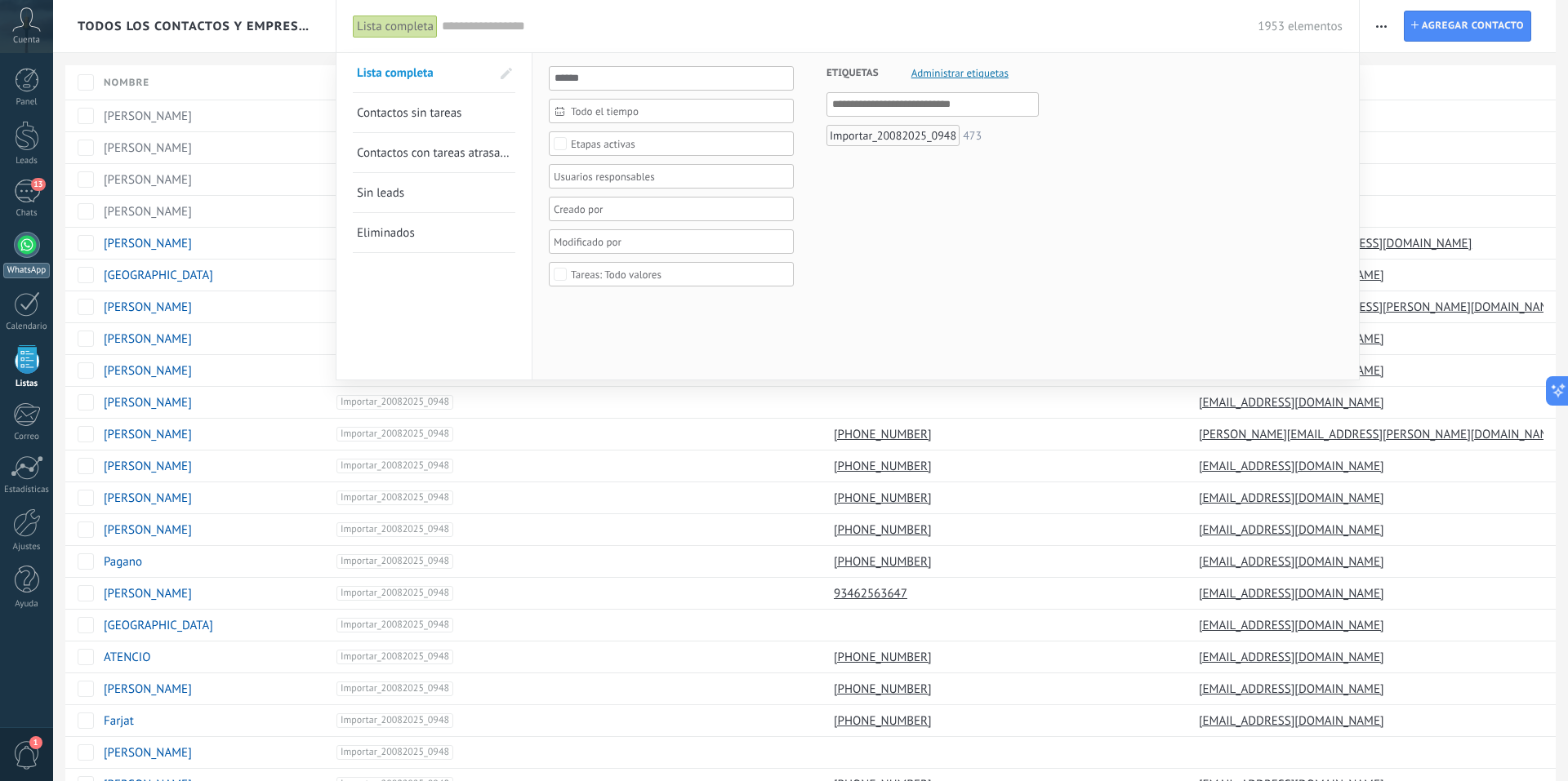
click at [21, 245] on div at bounding box center [27, 244] width 26 height 26
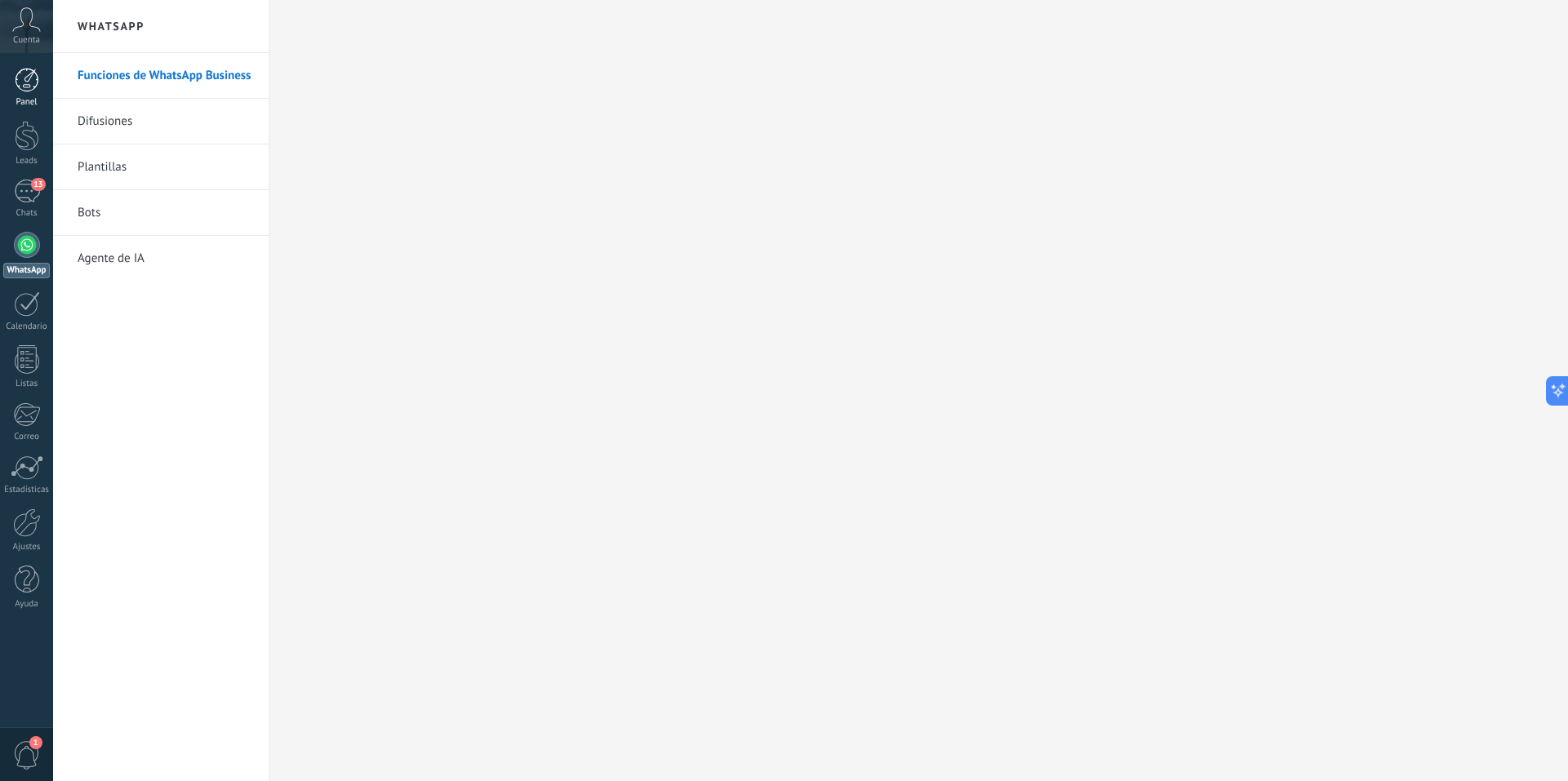
click at [23, 88] on div at bounding box center [27, 79] width 25 height 25
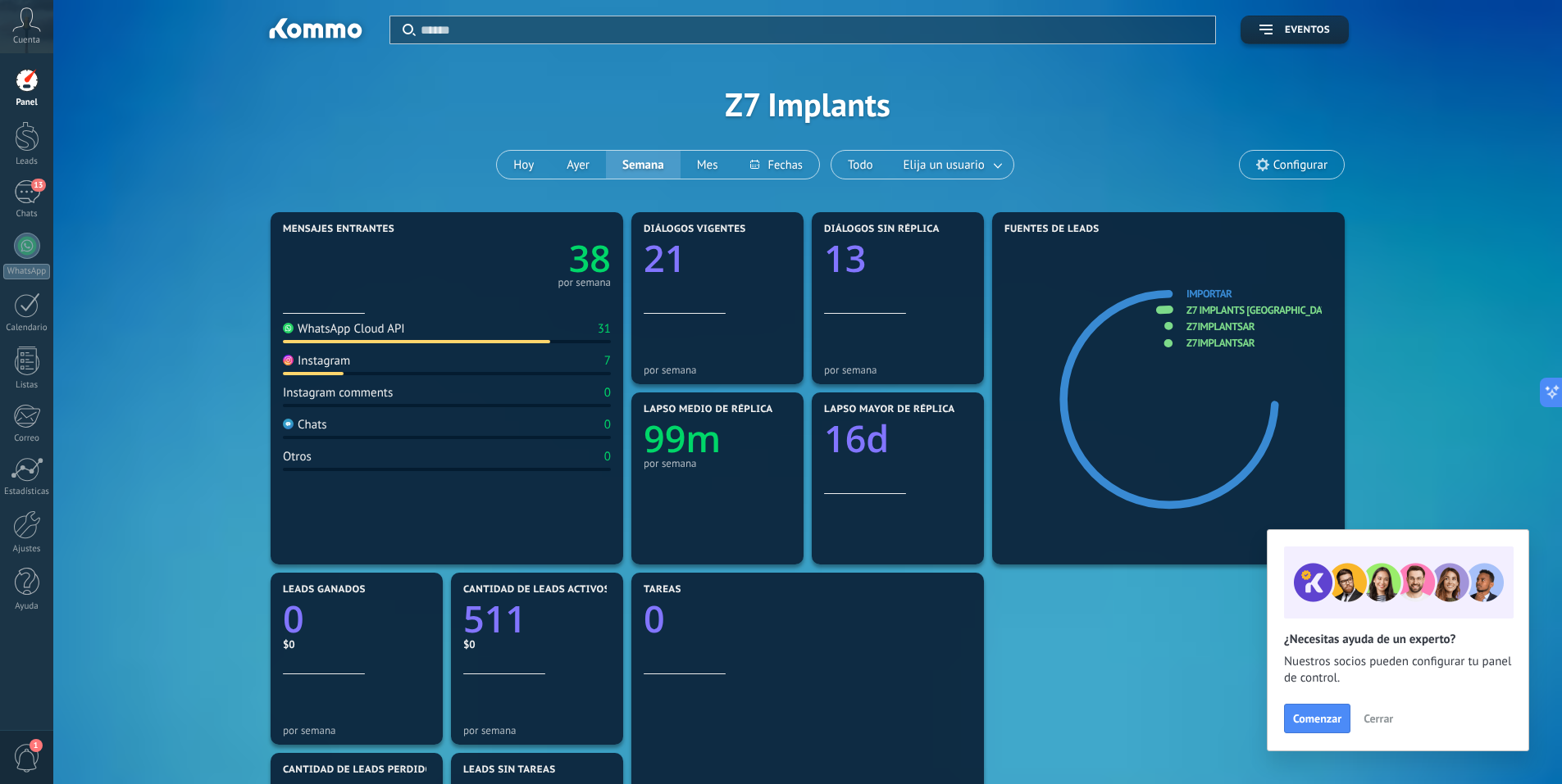
click at [424, 265] on div "38 por semana" at bounding box center [447, 261] width 328 height 52
click at [31, 198] on div "13" at bounding box center [27, 192] width 26 height 24
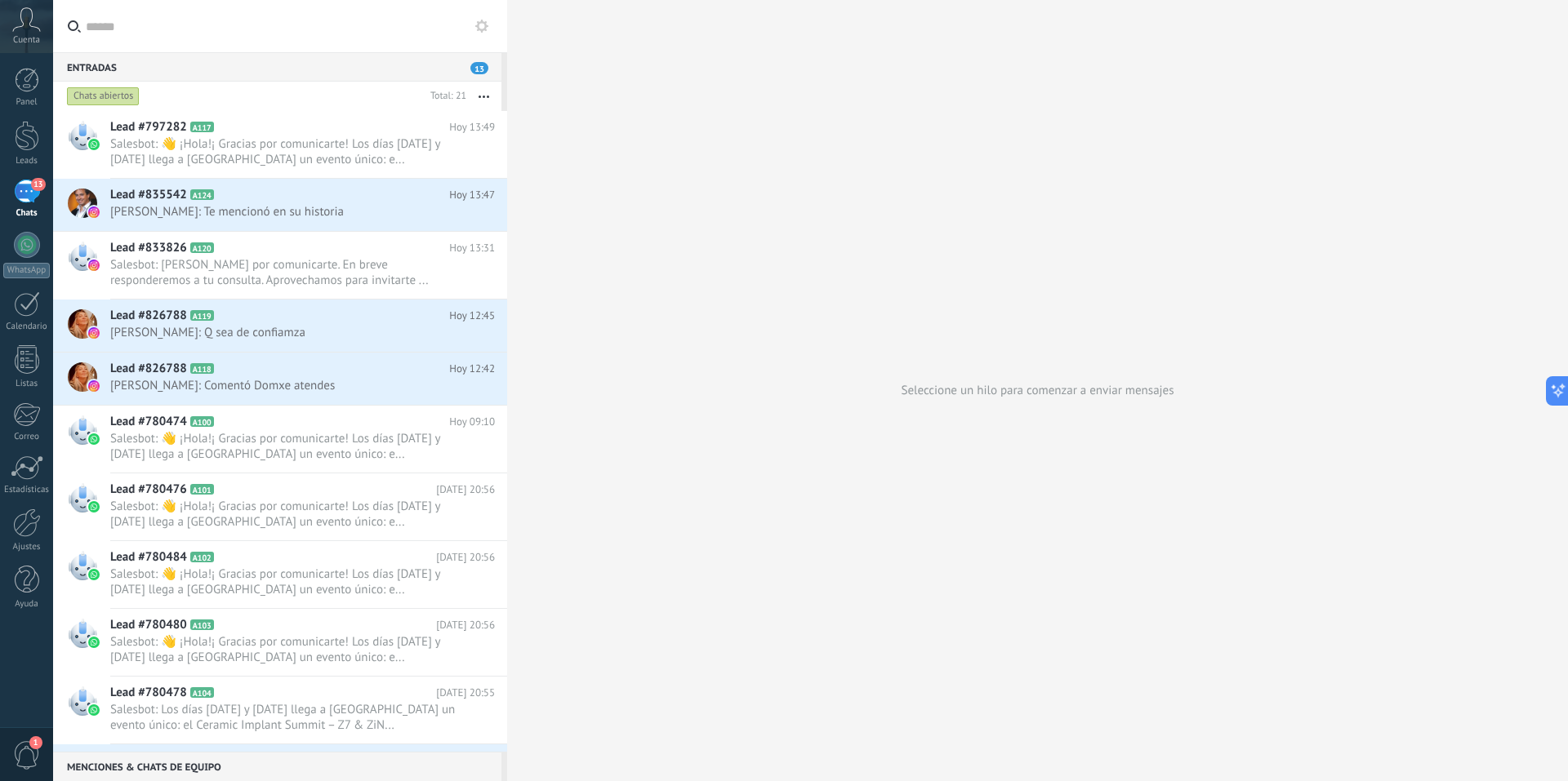
click at [486, 30] on use at bounding box center [481, 26] width 13 height 13
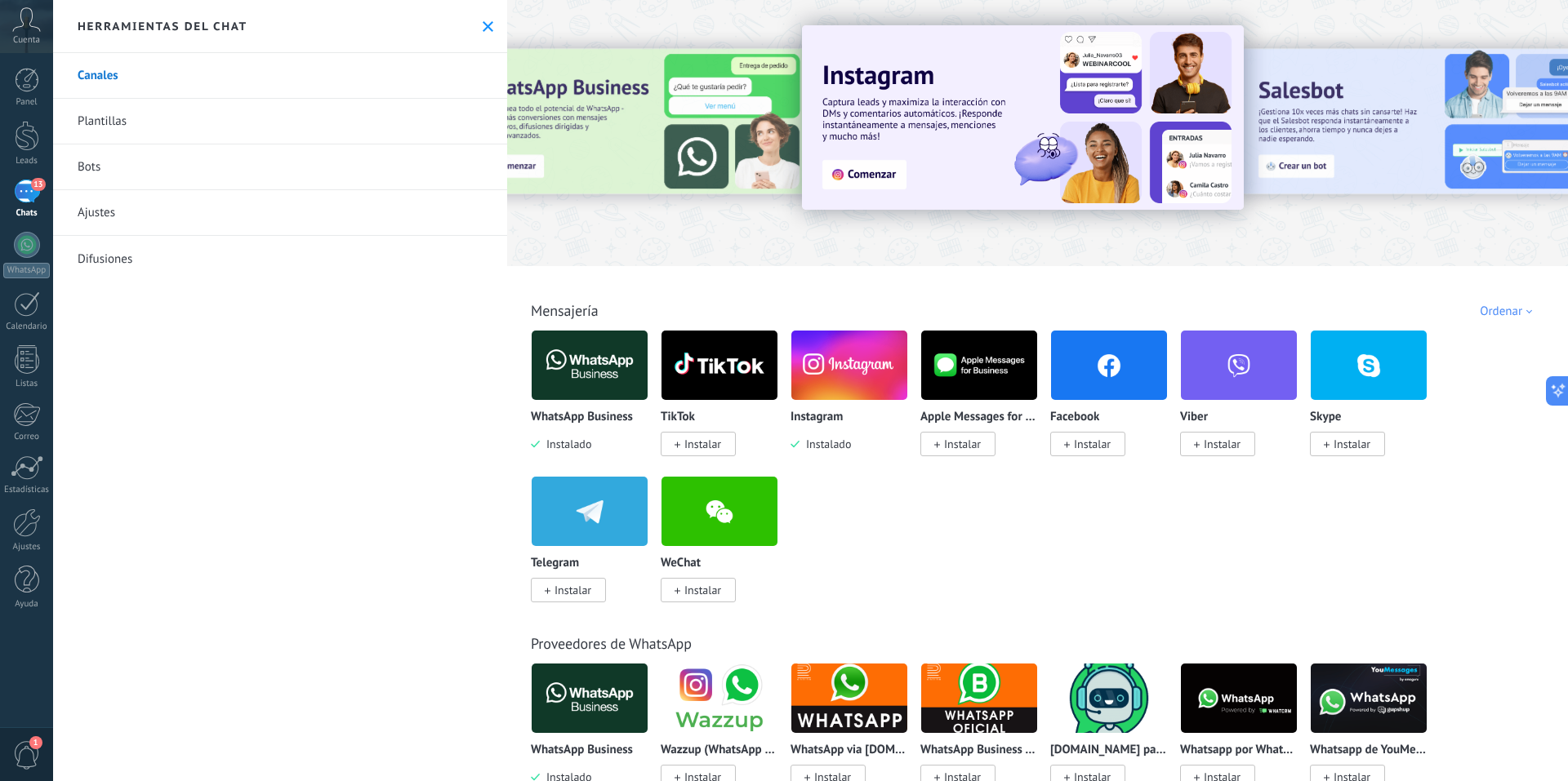
click at [89, 254] on link "Difusiones" at bounding box center [280, 258] width 454 height 46
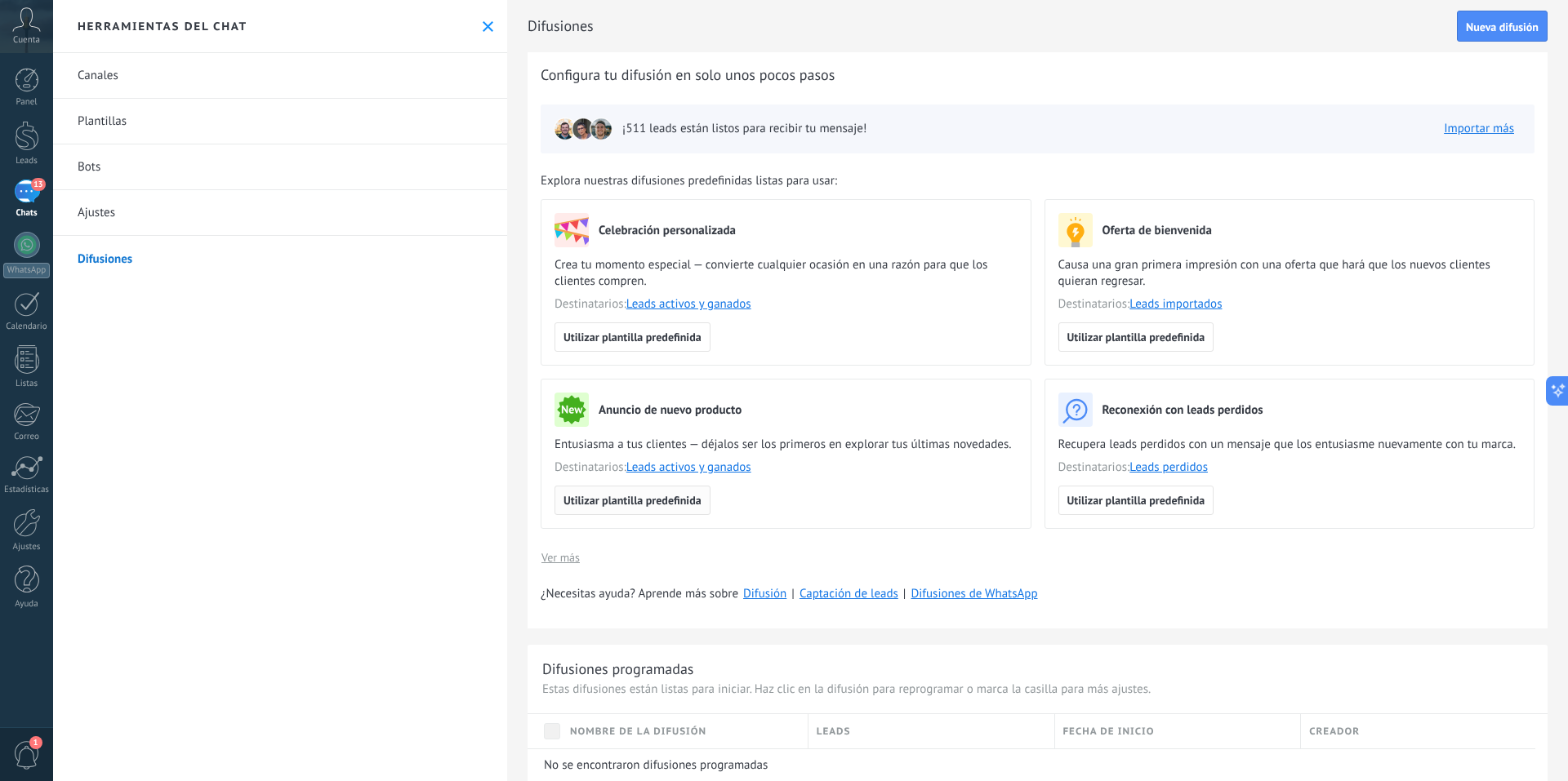
click at [643, 498] on span "Utilizar plantilla predefinida" at bounding box center [632, 501] width 138 height 12
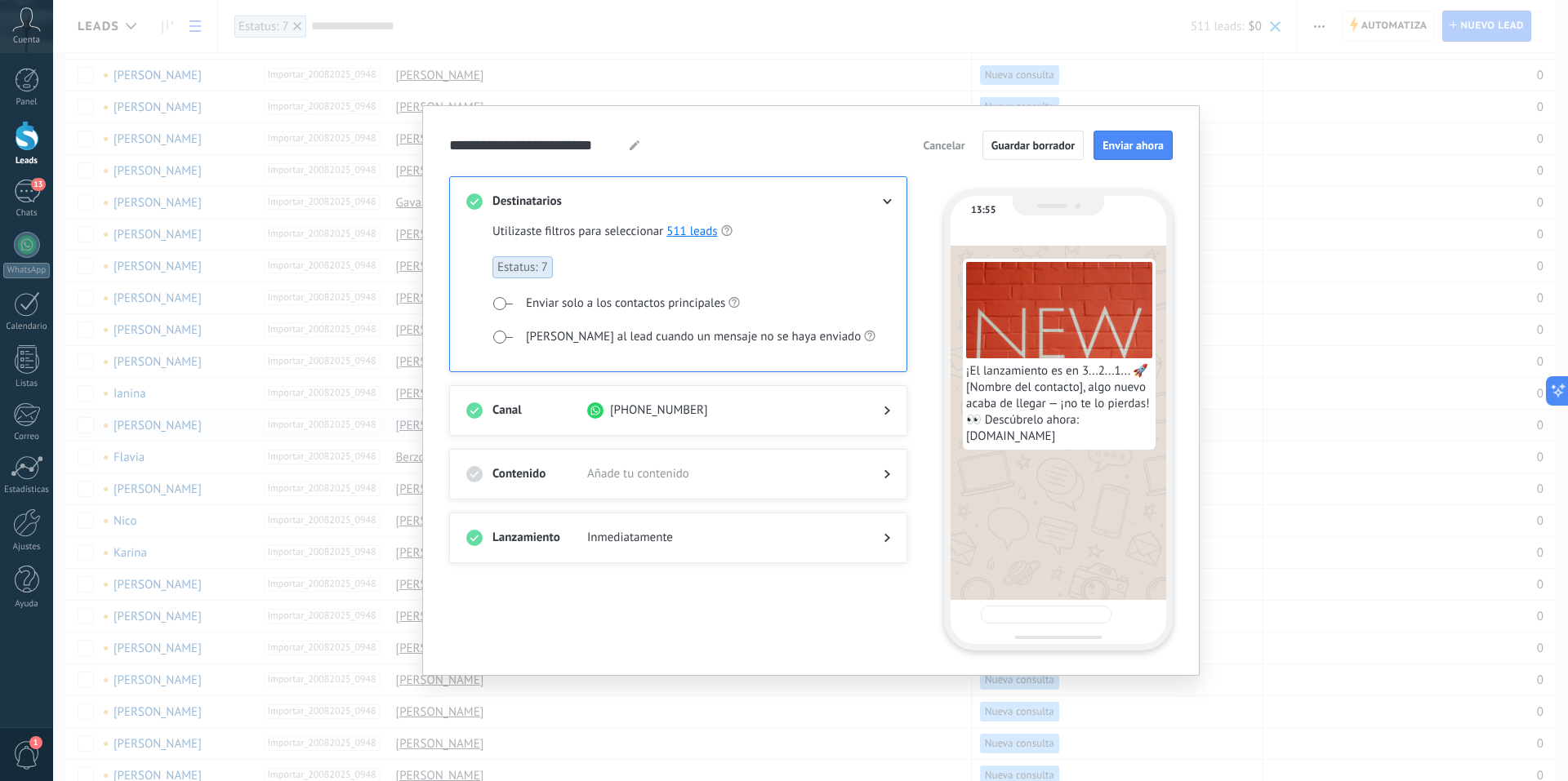
scroll to position [882, 0]
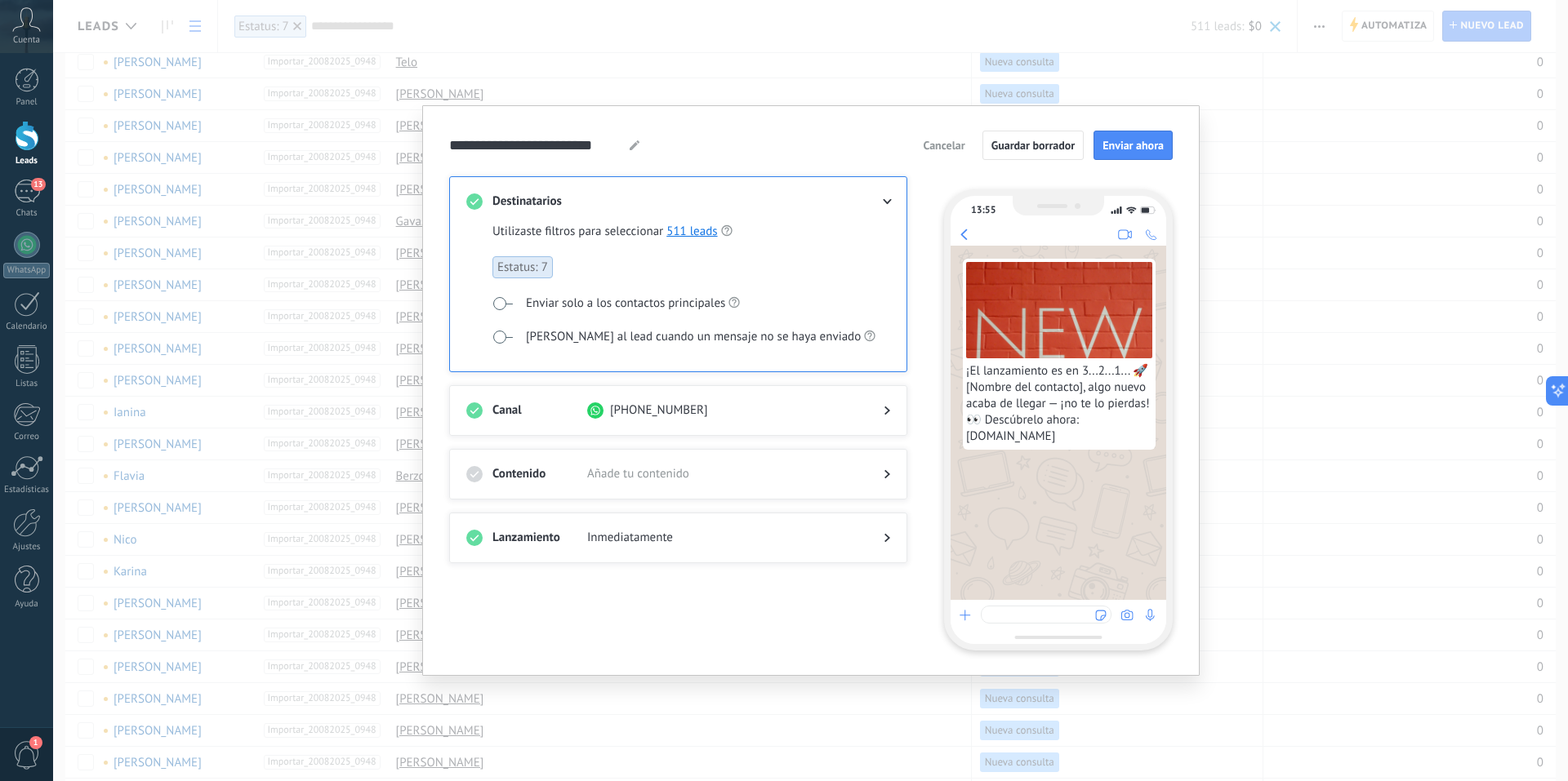
click at [718, 473] on span "Añade tu contenido" at bounding box center [722, 474] width 270 height 16
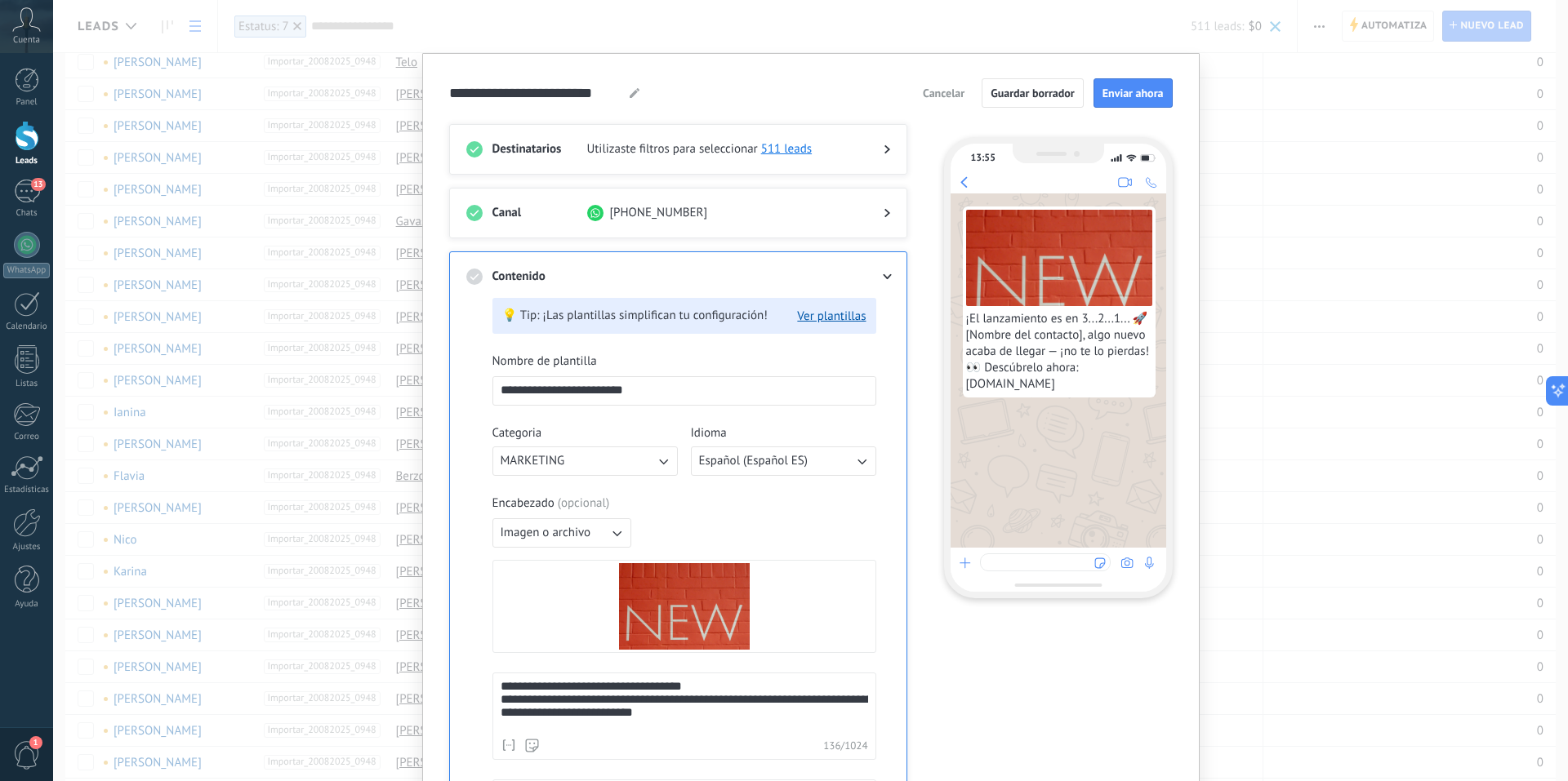
click at [656, 386] on input "**********" at bounding box center [684, 390] width 382 height 26
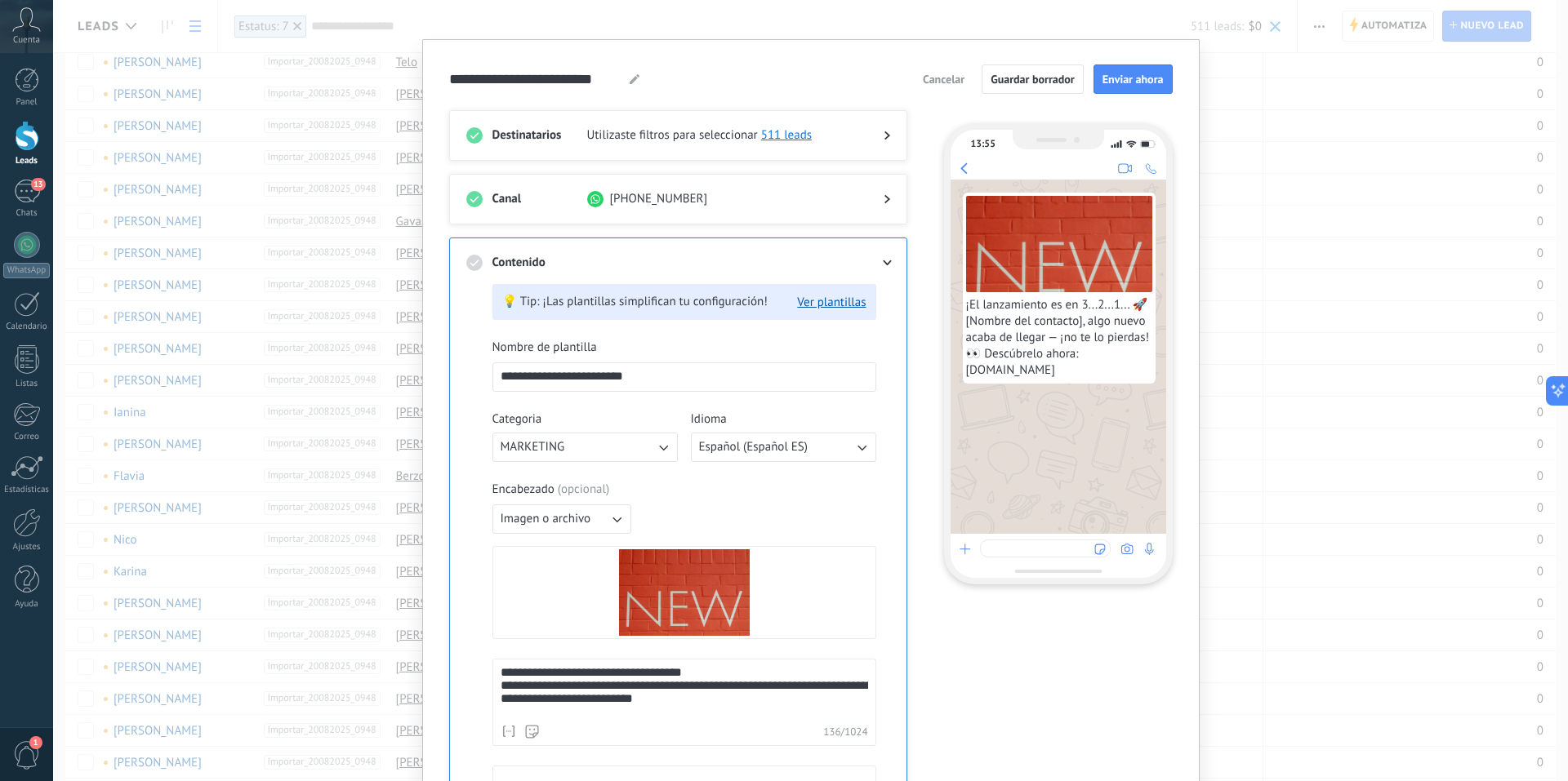
scroll to position [0, 0]
